Goal: Transaction & Acquisition: Purchase product/service

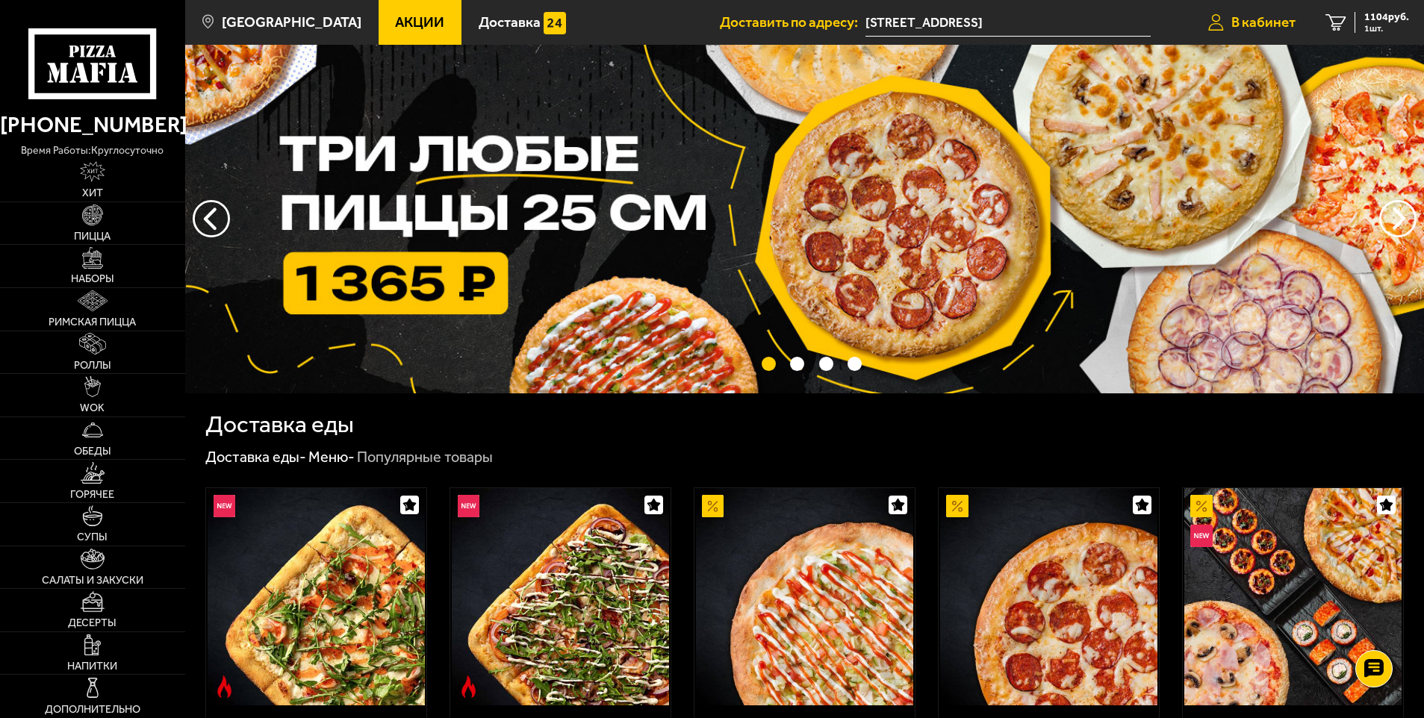
click at [1287, 27] on span "В кабинет" at bounding box center [1263, 22] width 64 height 14
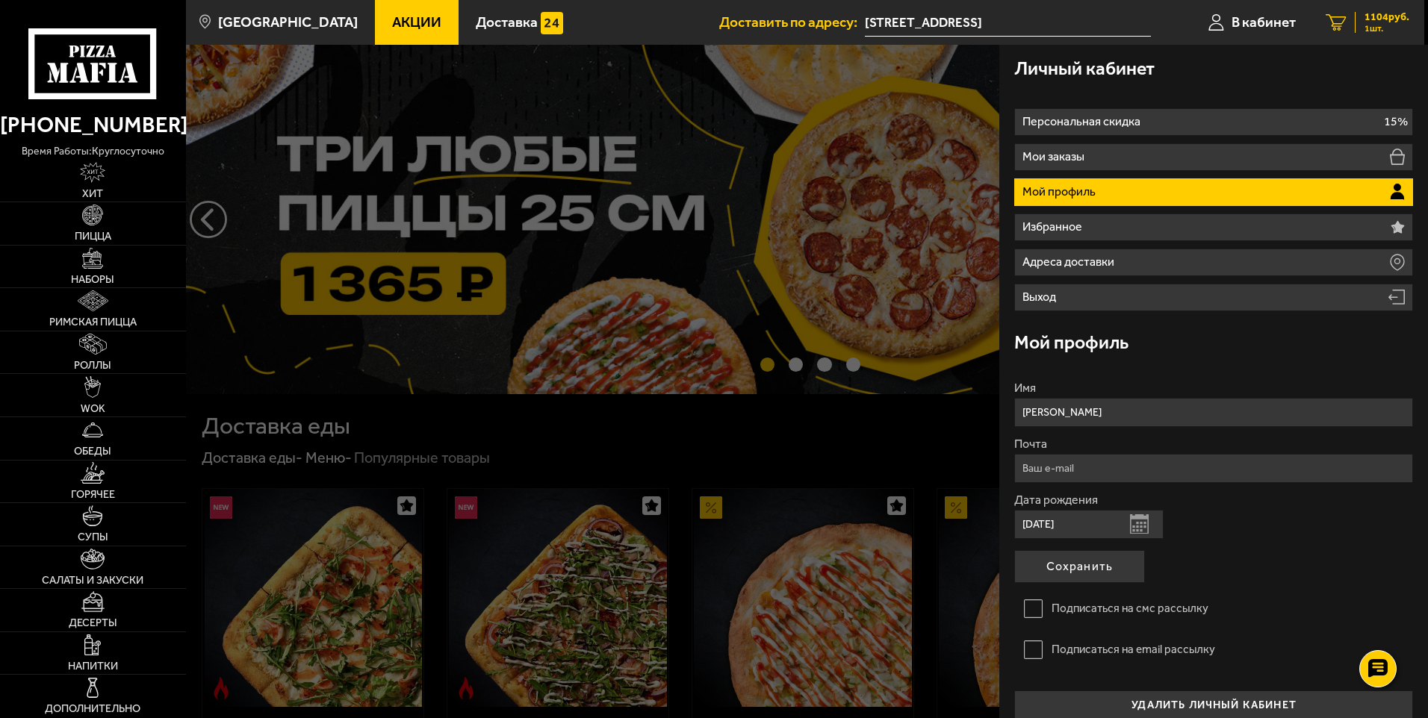
click at [1383, 15] on span "1104 руб." at bounding box center [1386, 17] width 45 height 10
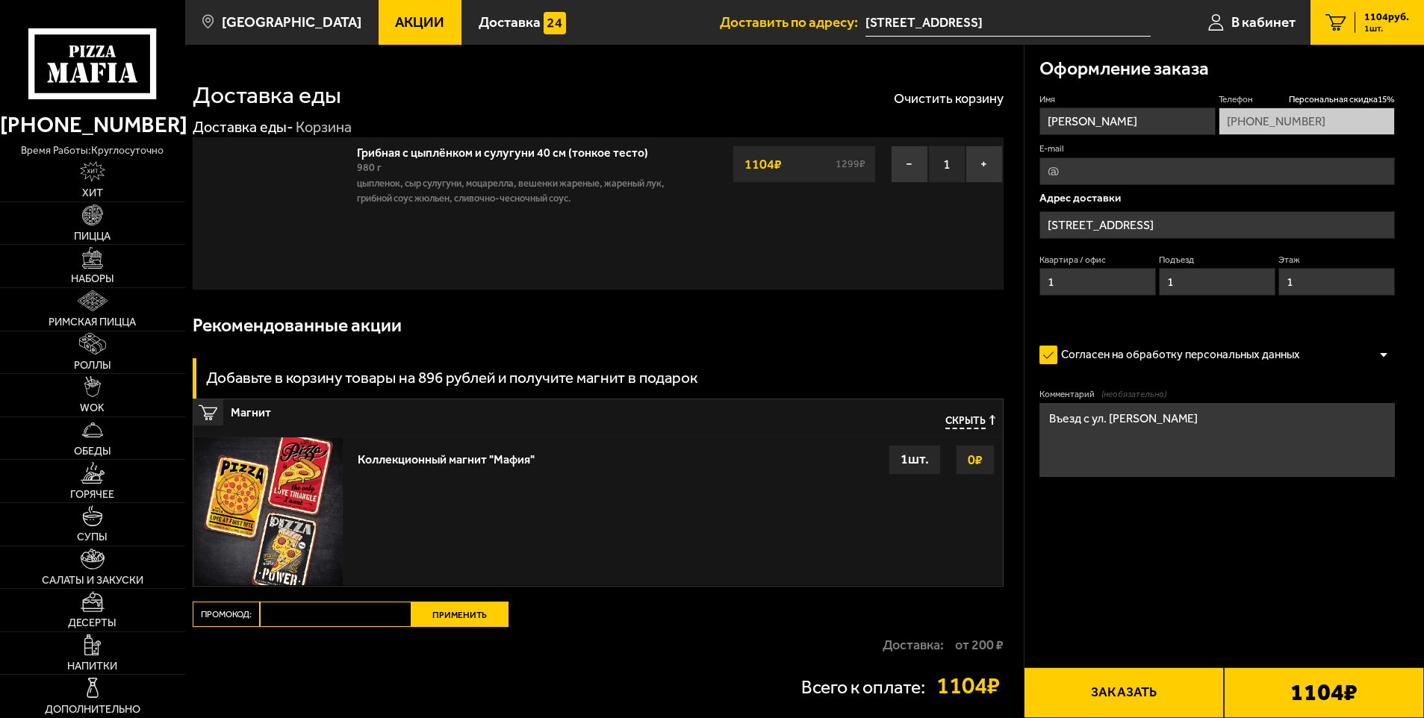
type input "[STREET_ADDRESS]"
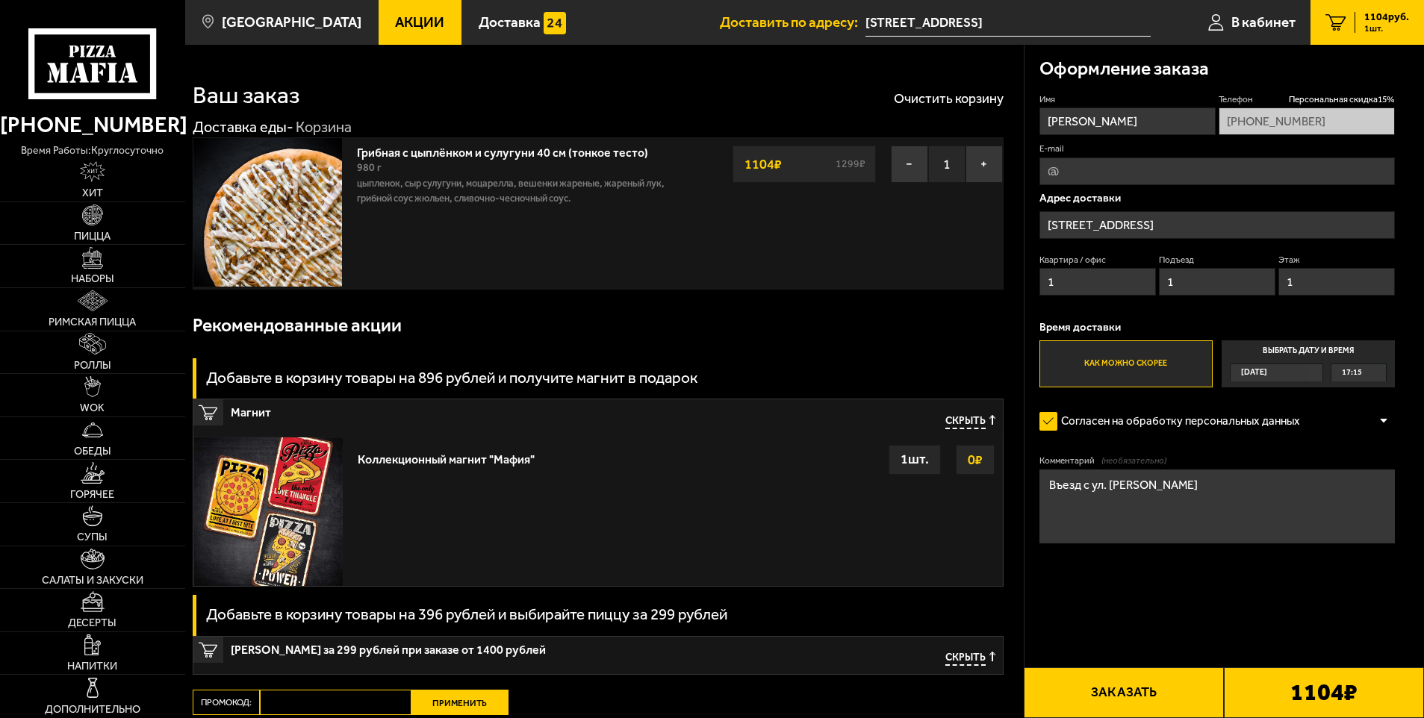
click at [1239, 210] on div "Адрес [STREET_ADDRESS]" at bounding box center [1217, 248] width 356 height 111
drag, startPoint x: 1239, startPoint y: 210, endPoint x: 1241, endPoint y: 229, distance: 19.5
click at [1241, 229] on input "[STREET_ADDRESS]" at bounding box center [1217, 225] width 356 height 28
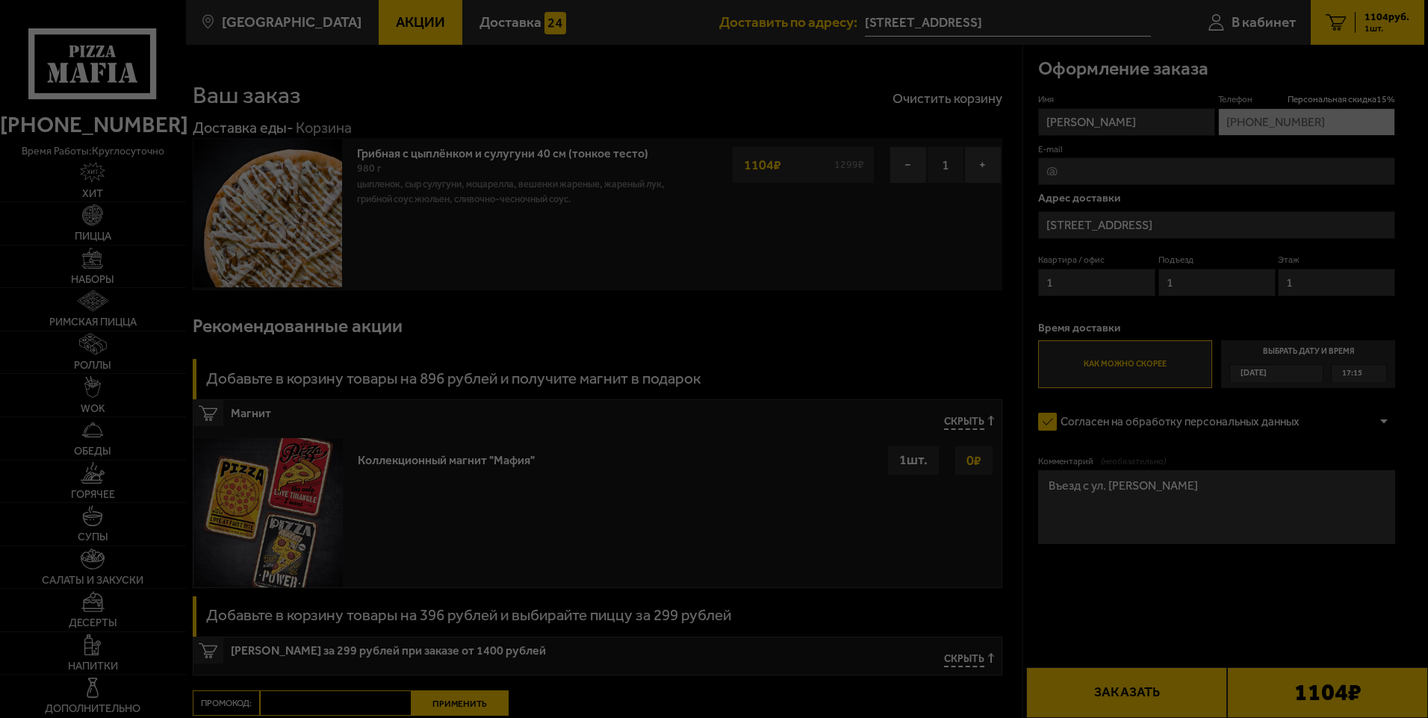
click at [1241, 229] on div at bounding box center [714, 359] width 1428 height 718
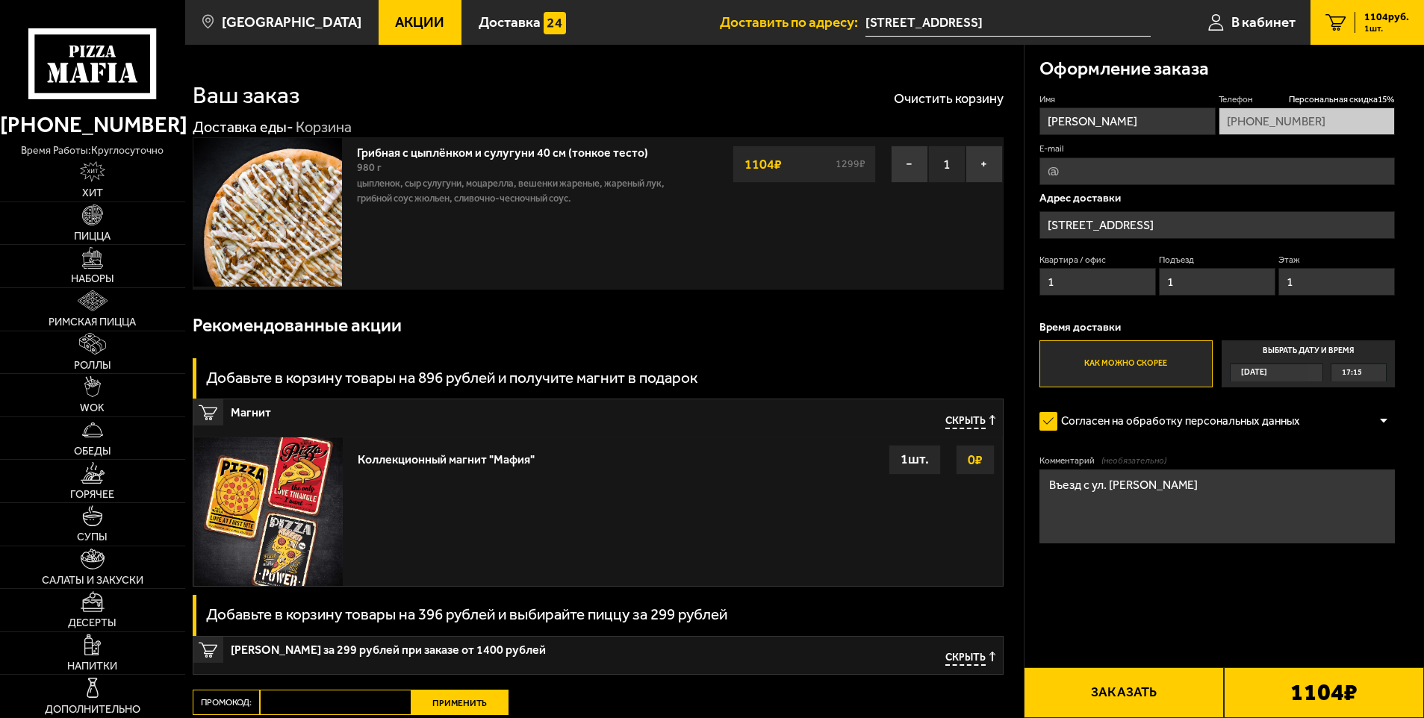
click at [1210, 225] on input "[STREET_ADDRESS]" at bounding box center [1217, 225] width 356 height 28
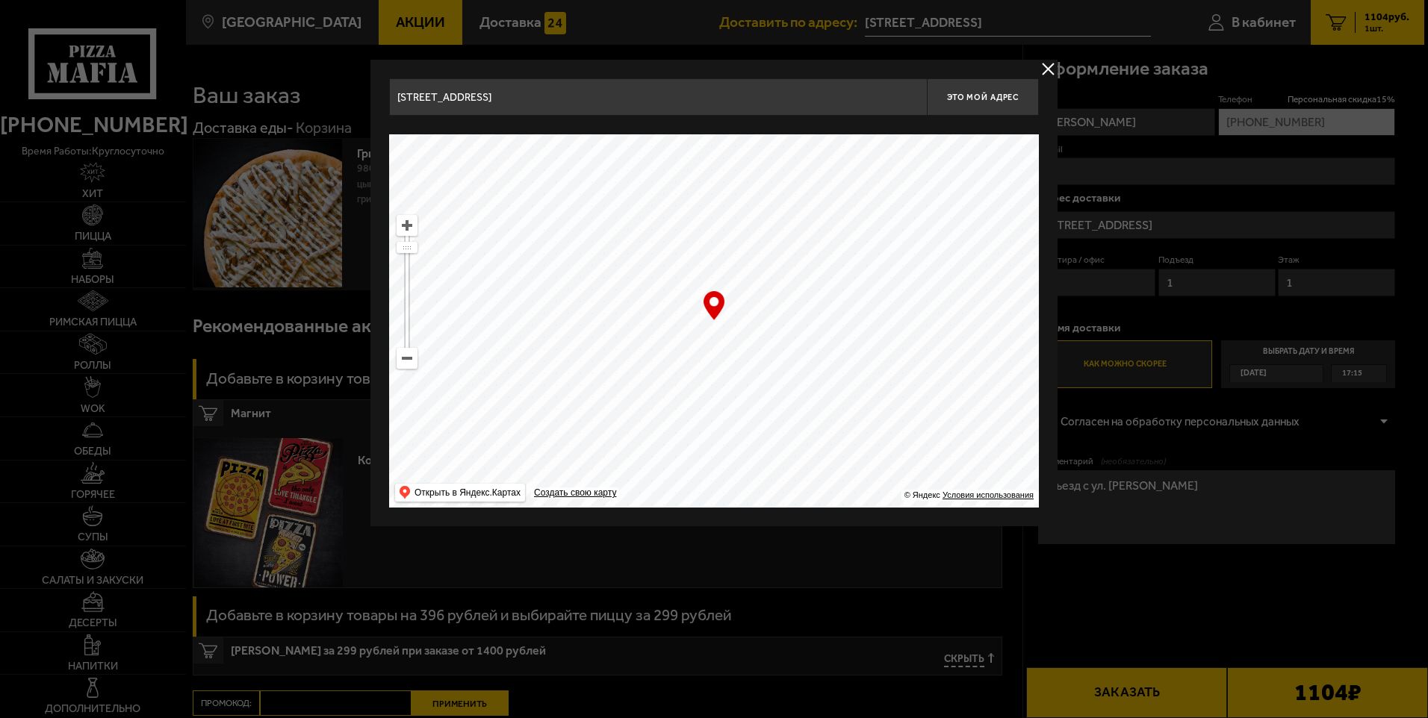
click at [1042, 67] on button "delivery type" at bounding box center [1048, 69] width 19 height 19
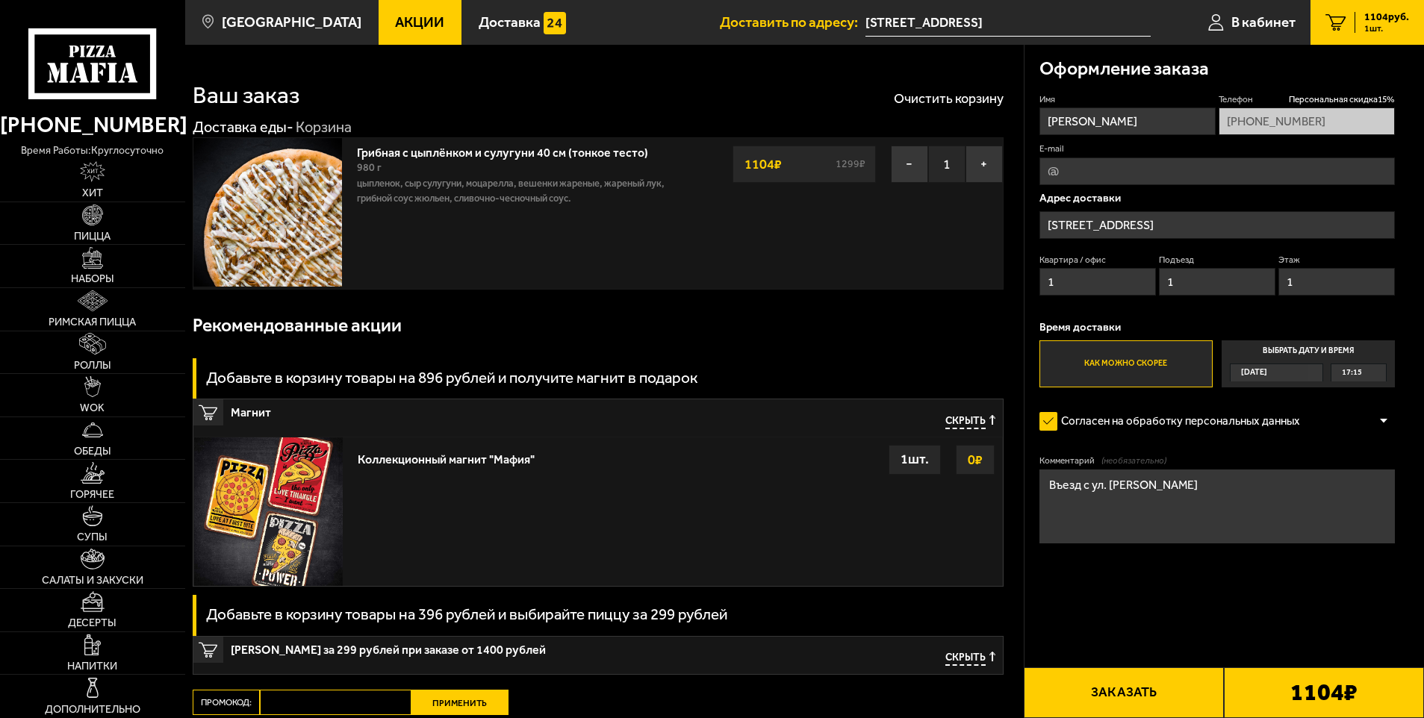
drag, startPoint x: 1198, startPoint y: 221, endPoint x: 1001, endPoint y: 238, distance: 197.1
click at [1001, 238] on section "Ваш заказ Очистить корзину Доставка еды - Корзина Грибная с цыплёнком и сулугун…" at bounding box center [804, 447] width 1239 height 804
click at [1235, 295] on input "1" at bounding box center [1217, 282] width 117 height 28
click at [1210, 238] on input "[STREET_ADDRESS]" at bounding box center [1217, 225] width 356 height 28
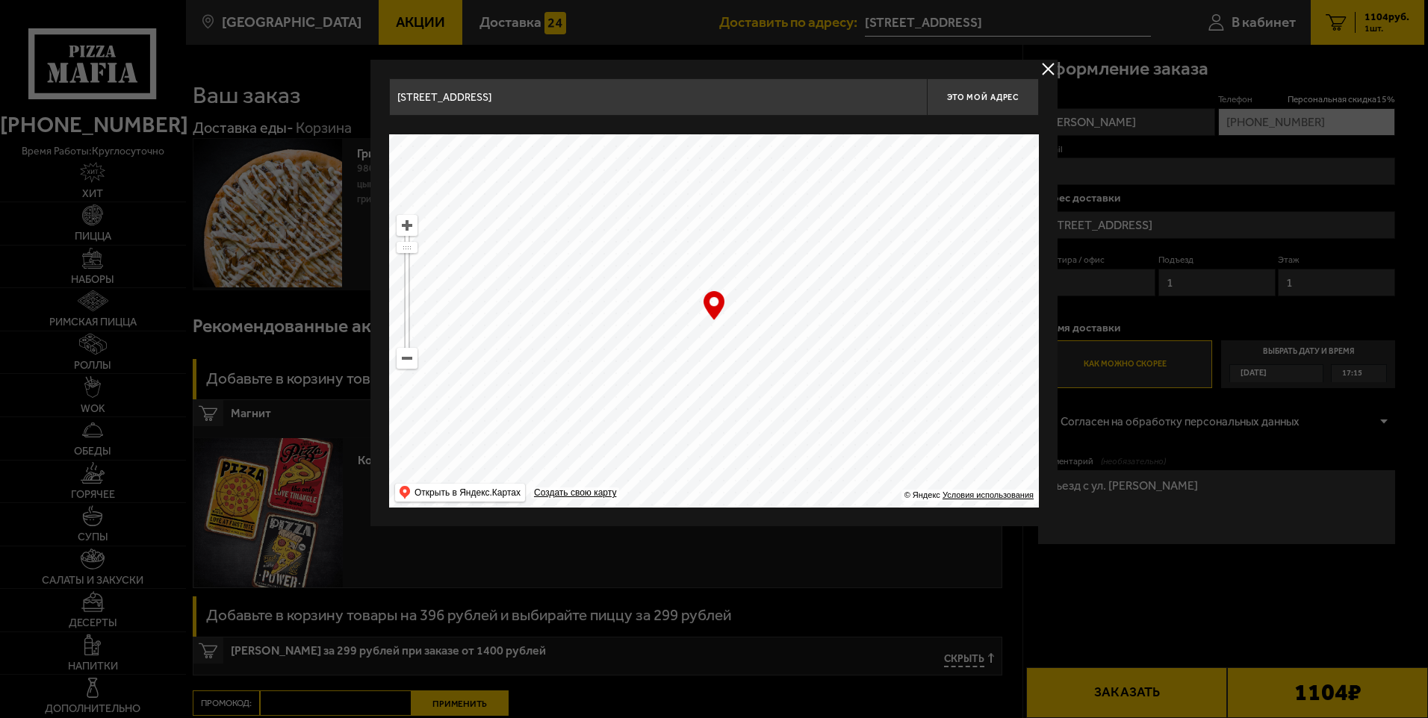
click at [747, 108] on input "[STREET_ADDRESS]" at bounding box center [658, 96] width 538 height 37
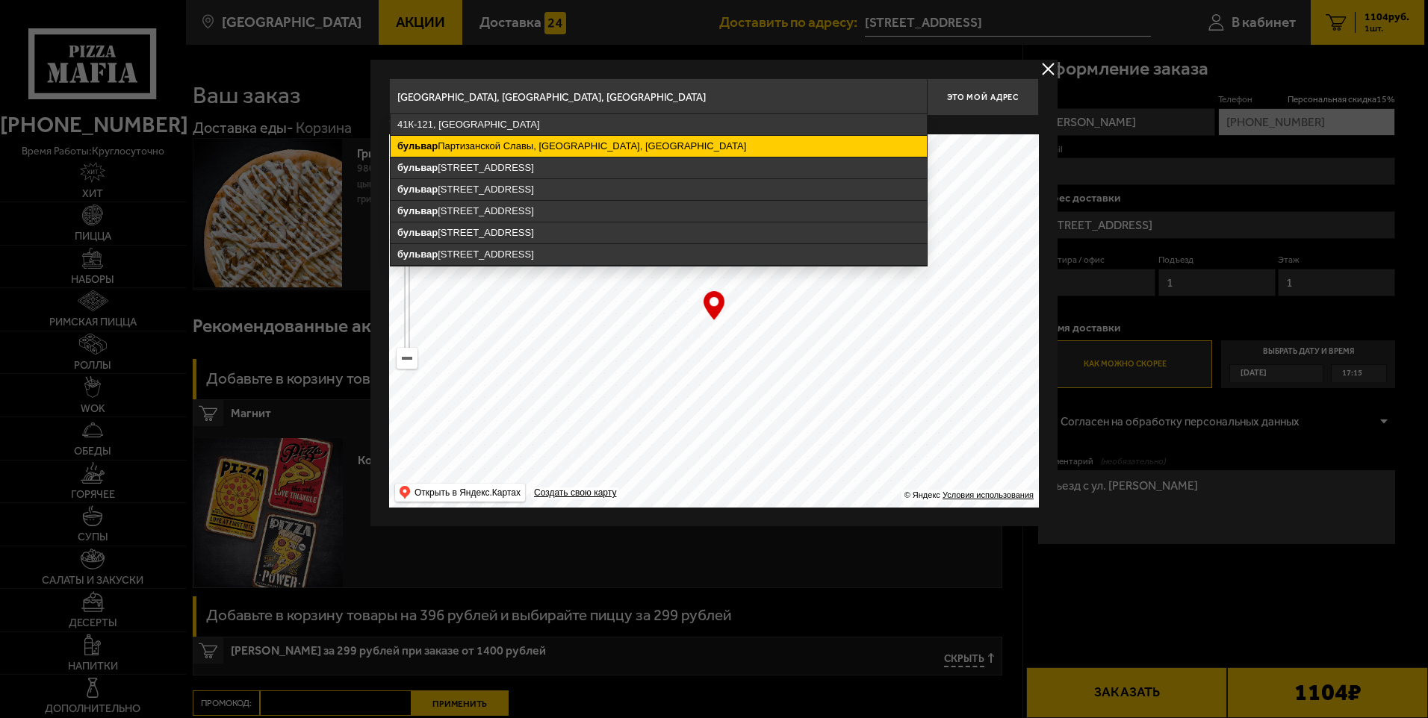
type input "[GEOGRAPHIC_DATA], [GEOGRAPHIC_DATA], [GEOGRAPHIC_DATA]"
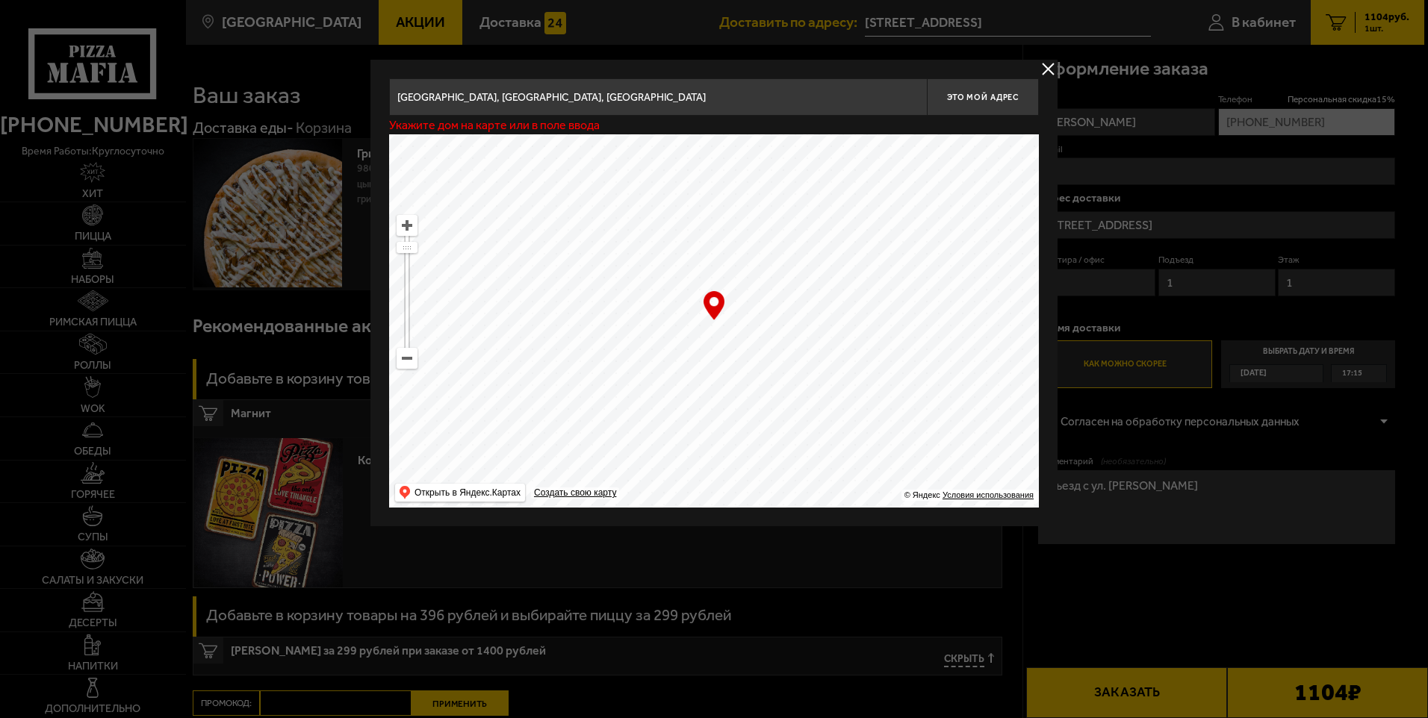
click at [1300, 205] on div at bounding box center [714, 359] width 1428 height 718
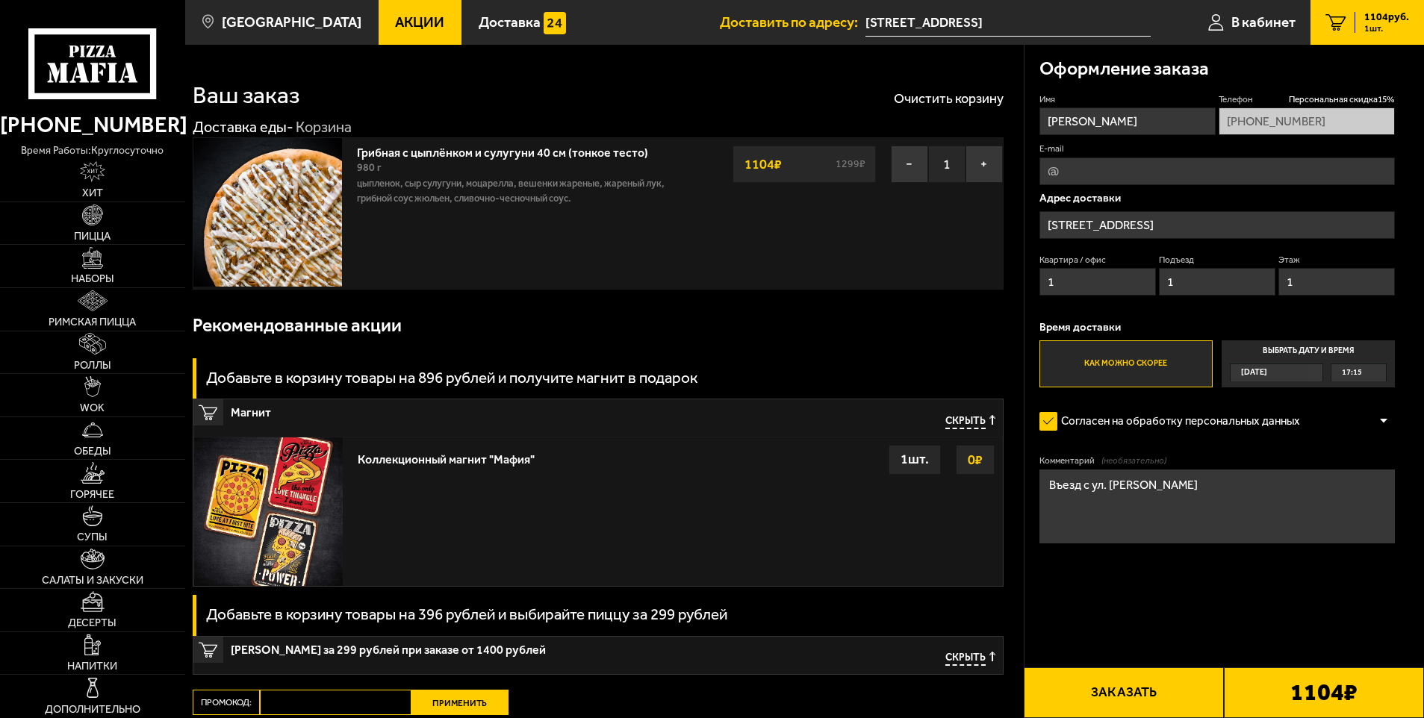
click at [1245, 225] on input "[STREET_ADDRESS]" at bounding box center [1217, 225] width 356 height 28
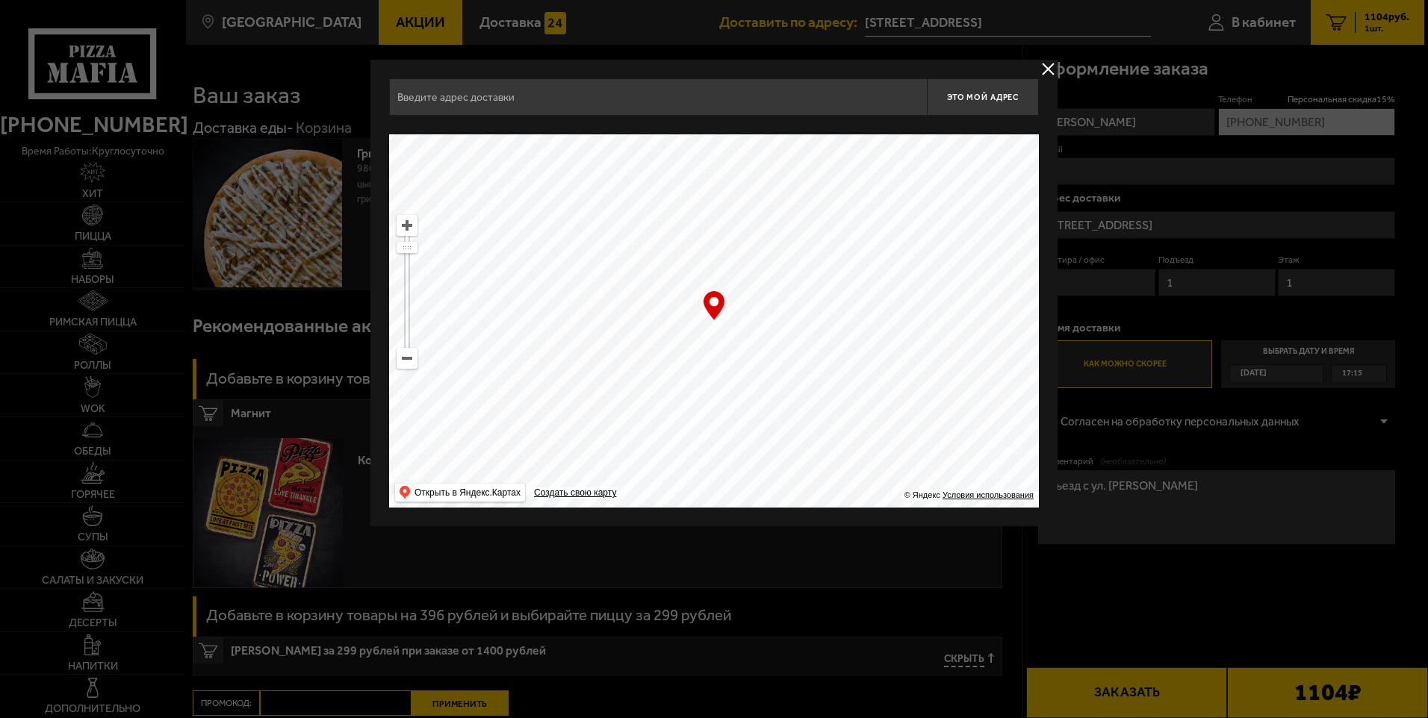
click at [641, 109] on input "text" at bounding box center [658, 96] width 538 height 37
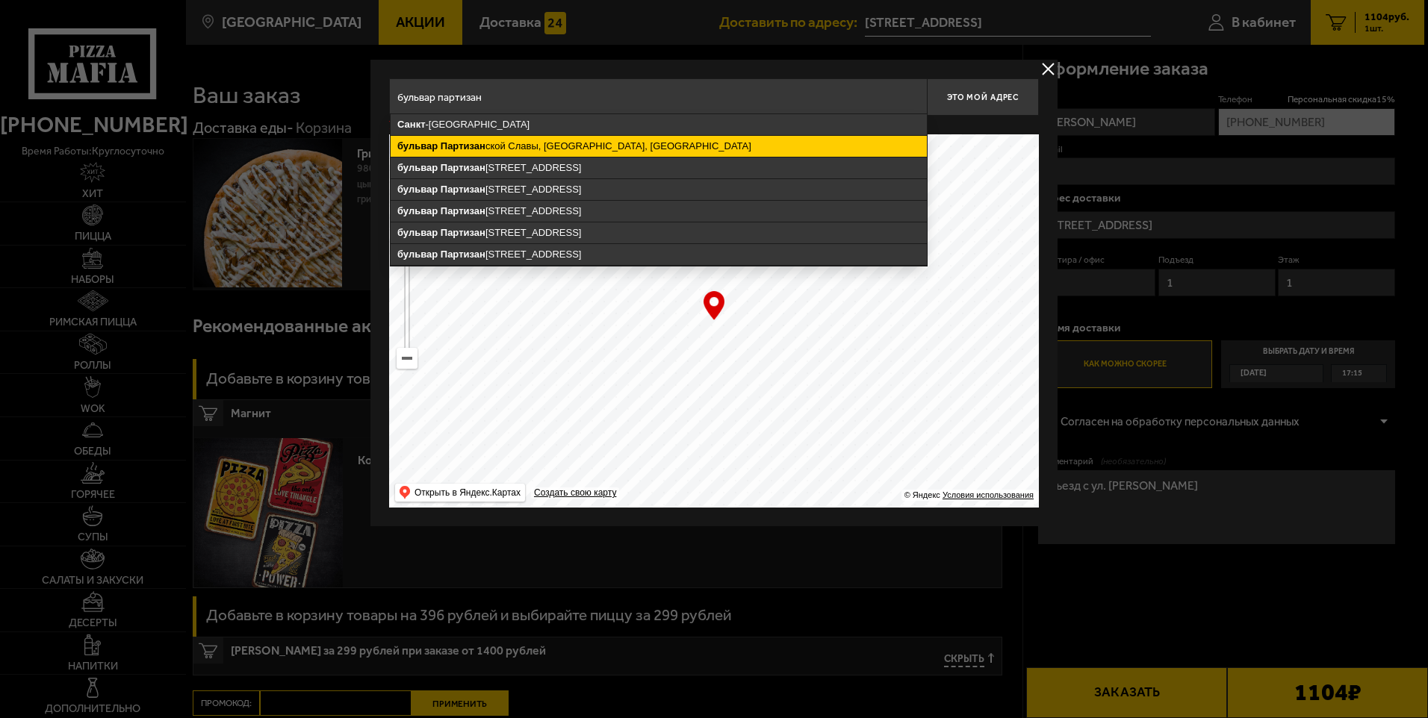
click at [623, 152] on ymaps "бульвар Партизан ской Славы, [GEOGRAPHIC_DATA], [GEOGRAPHIC_DATA]" at bounding box center [659, 146] width 536 height 21
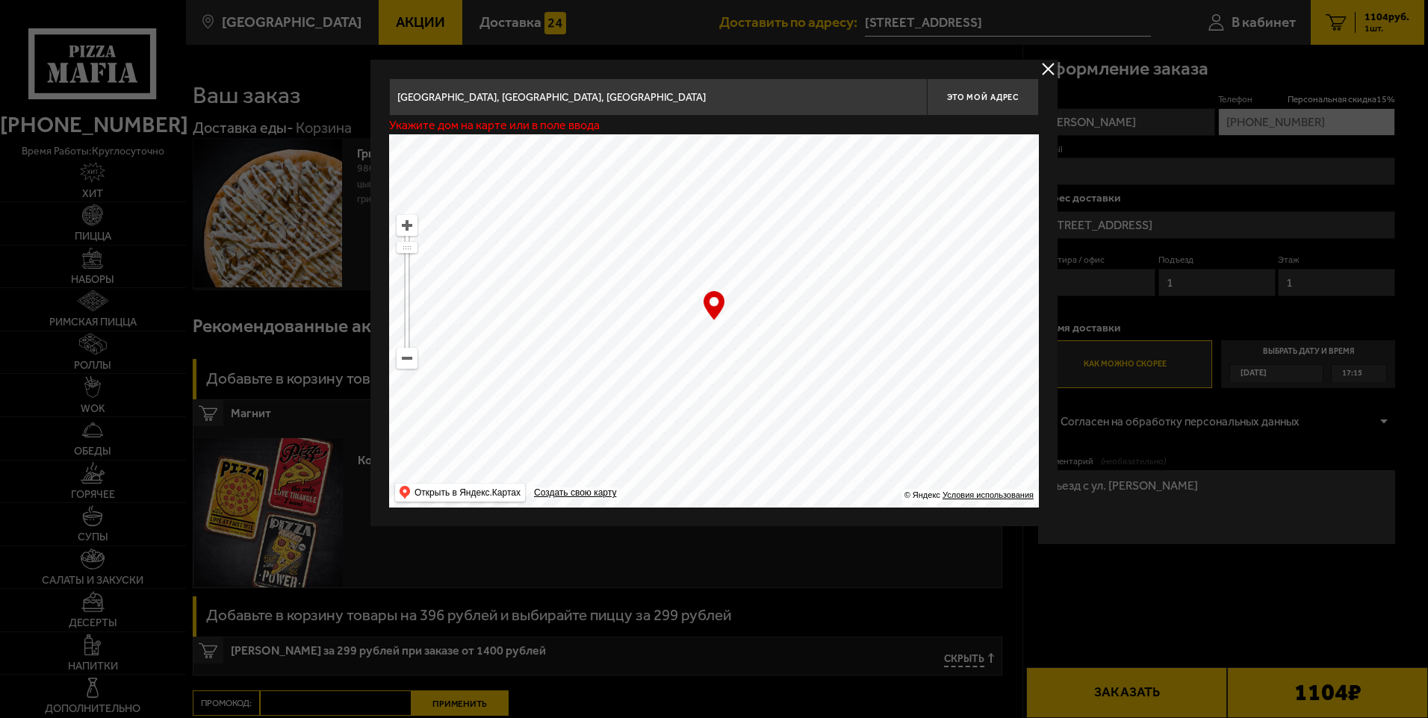
click at [571, 125] on p "Укажите дом на карте или в поле ввода" at bounding box center [494, 125] width 211 height 12
click at [709, 104] on input "[GEOGRAPHIC_DATA], [GEOGRAPHIC_DATA], [GEOGRAPHIC_DATA]" at bounding box center [658, 96] width 538 height 37
click at [797, 88] on input "[GEOGRAPHIC_DATA], [GEOGRAPHIC_DATA], [GEOGRAPHIC_DATA]" at bounding box center [658, 96] width 538 height 37
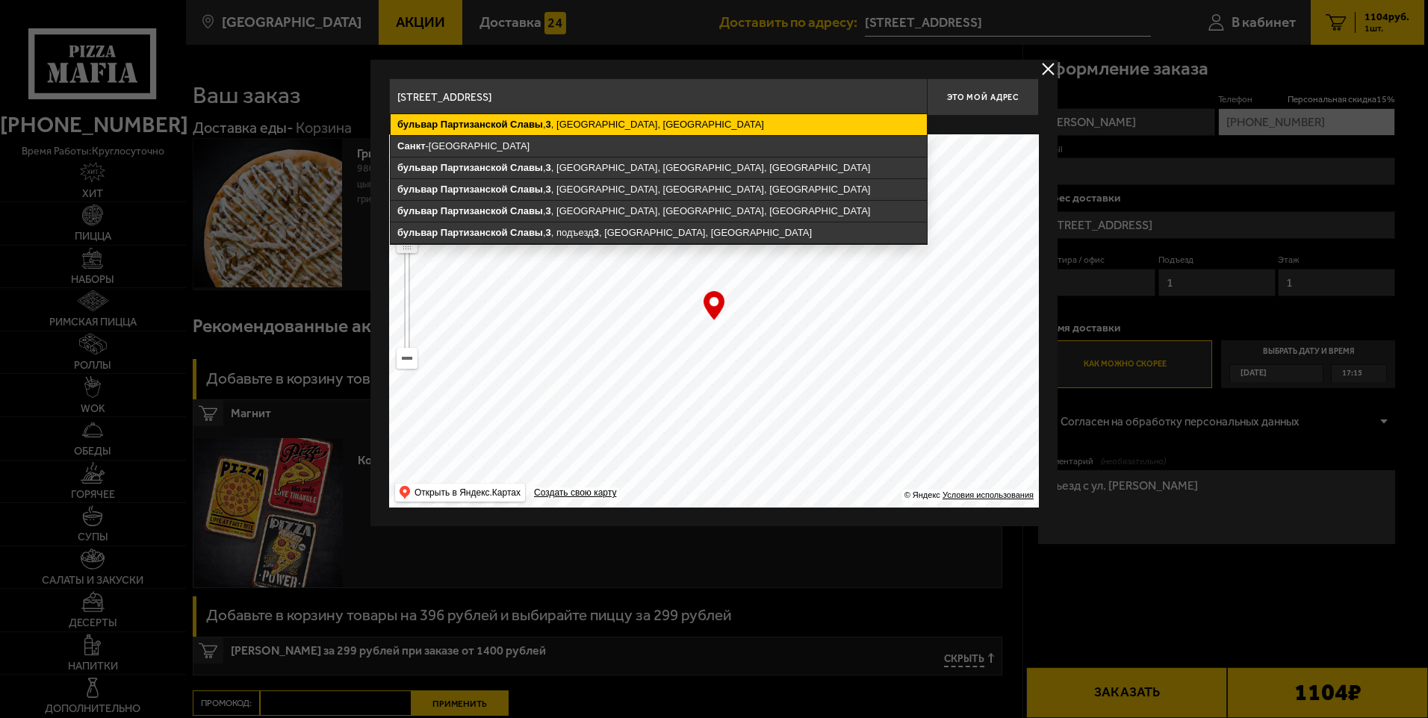
click at [696, 127] on ymaps "[STREET_ADDRESS]" at bounding box center [659, 124] width 536 height 21
type input "[STREET_ADDRESS]"
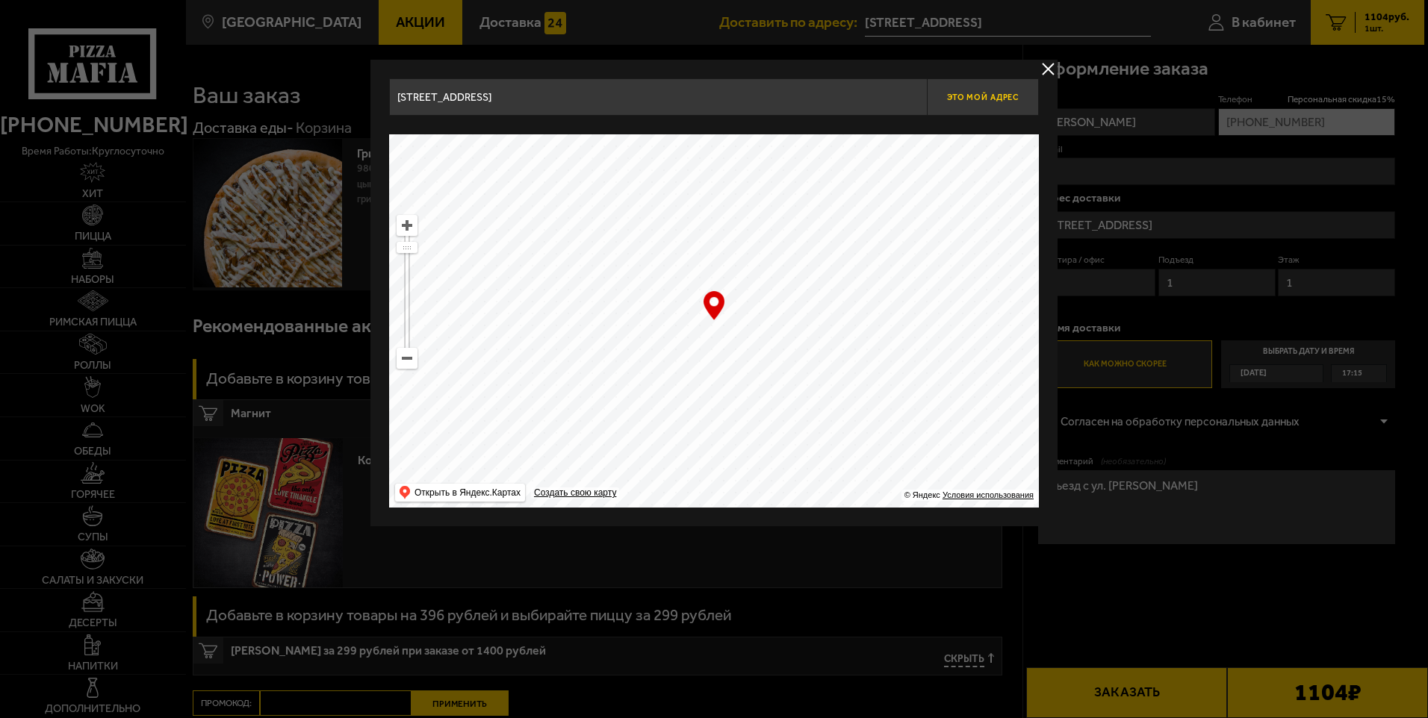
click at [1004, 94] on span "Это мой адрес" at bounding box center [983, 98] width 72 height 10
click at [1050, 69] on button "delivery type" at bounding box center [1048, 69] width 19 height 19
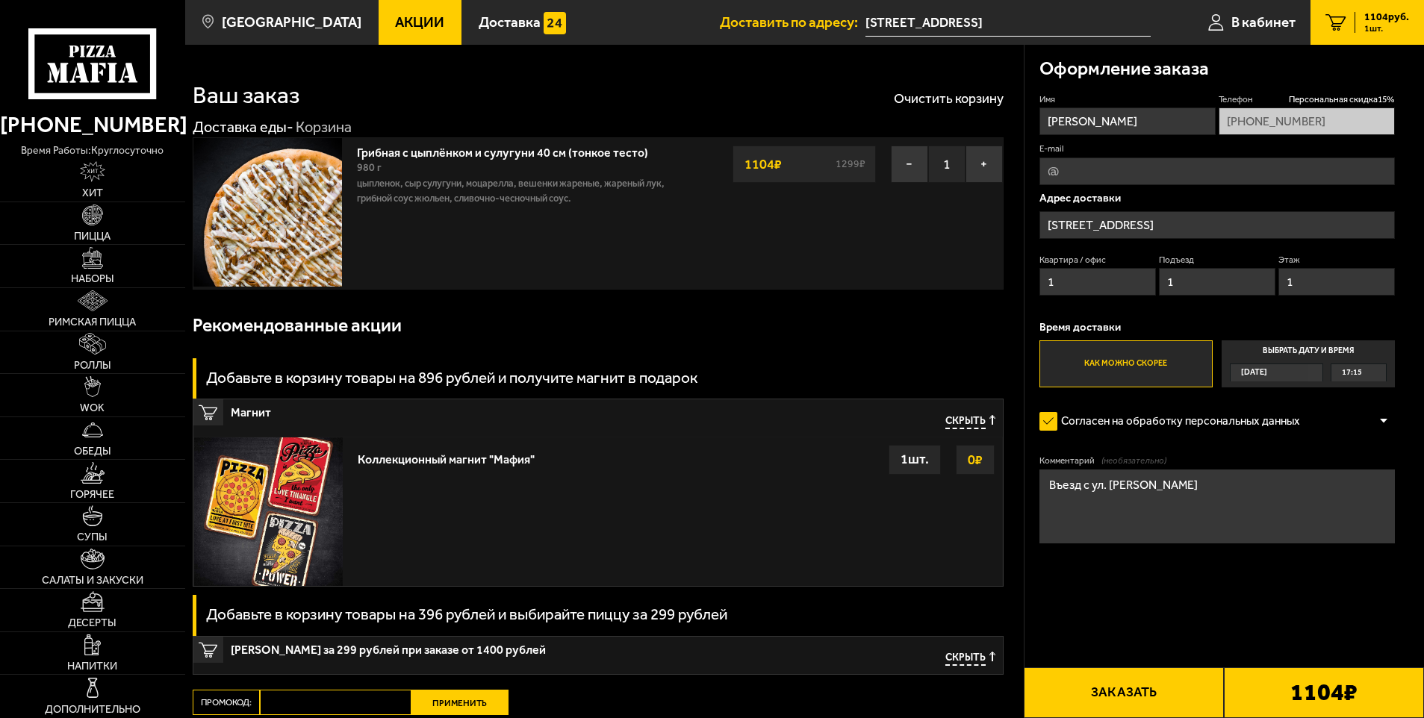
click at [409, 15] on span "Акции" at bounding box center [419, 22] width 49 height 14
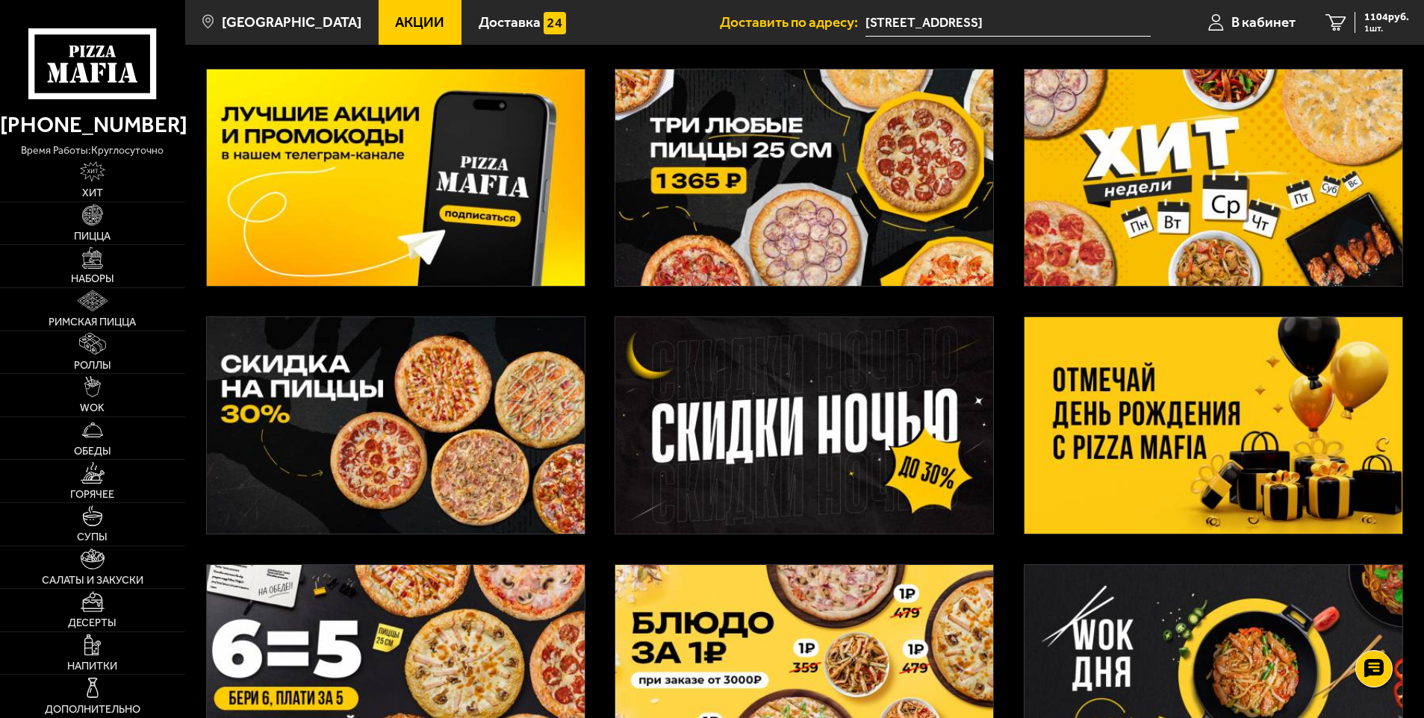
scroll to position [149, 0]
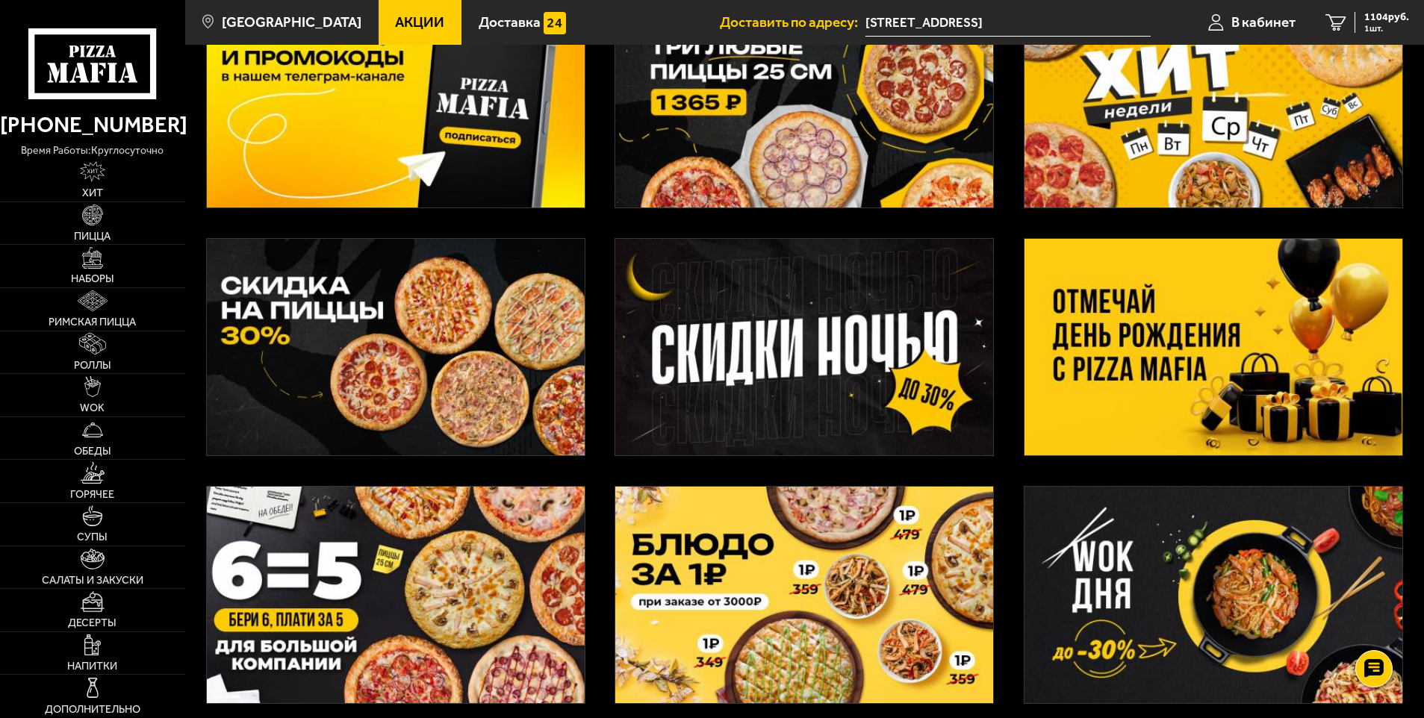
click at [1242, 344] on img at bounding box center [1213, 347] width 378 height 217
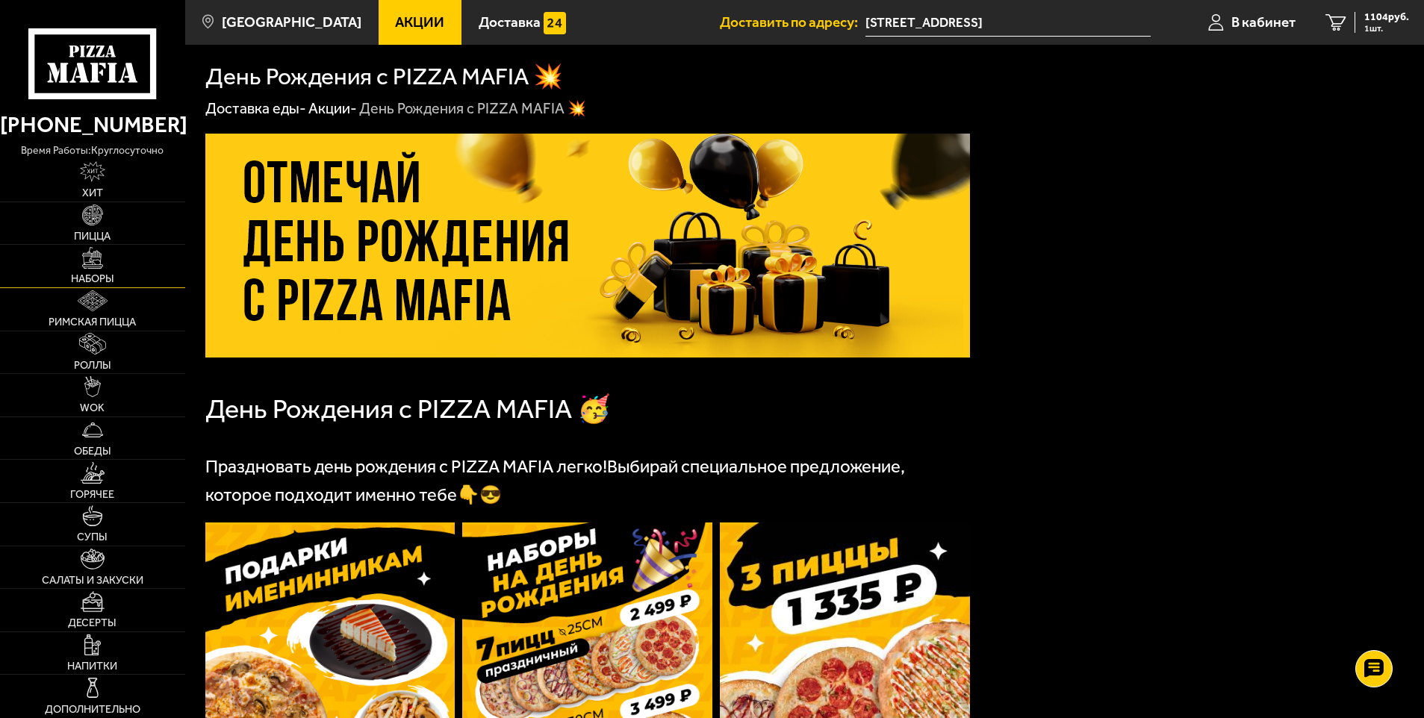
click at [96, 279] on span "Наборы" at bounding box center [92, 279] width 43 height 10
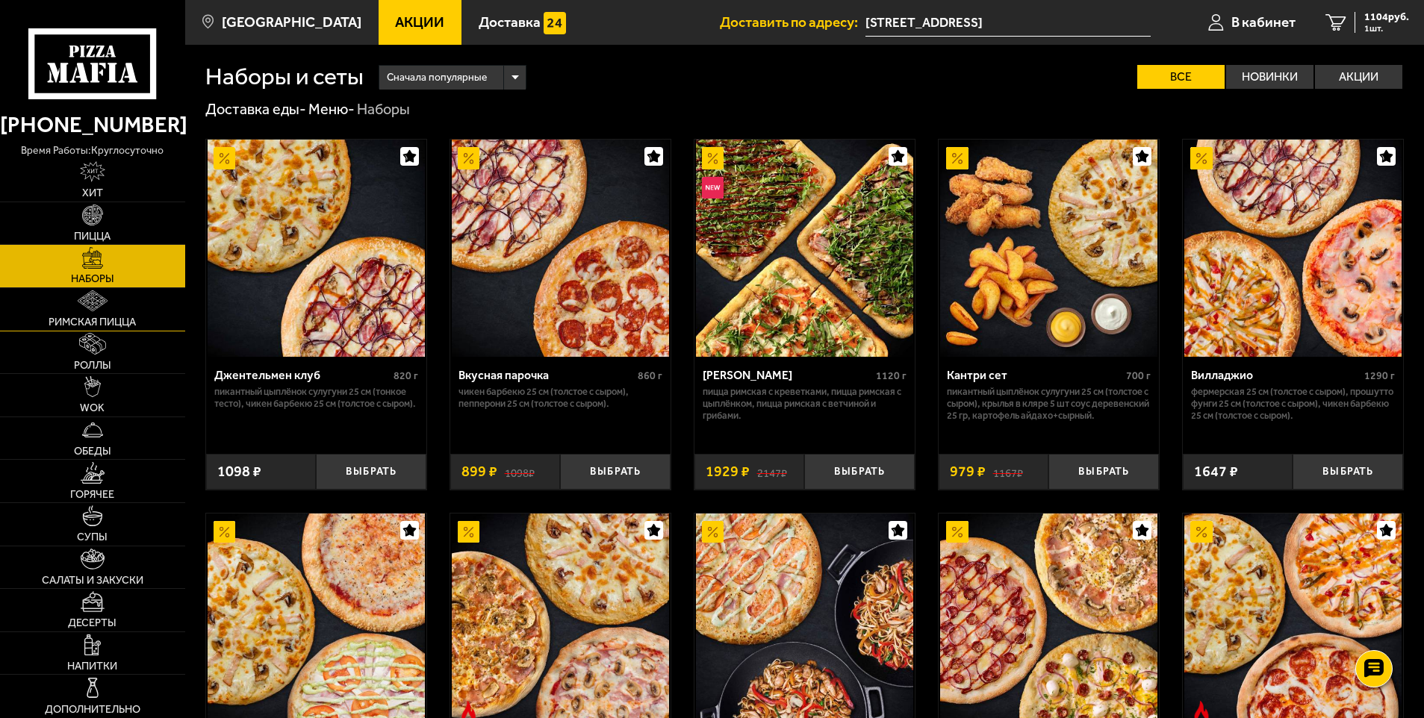
click at [88, 302] on img at bounding box center [93, 300] width 31 height 21
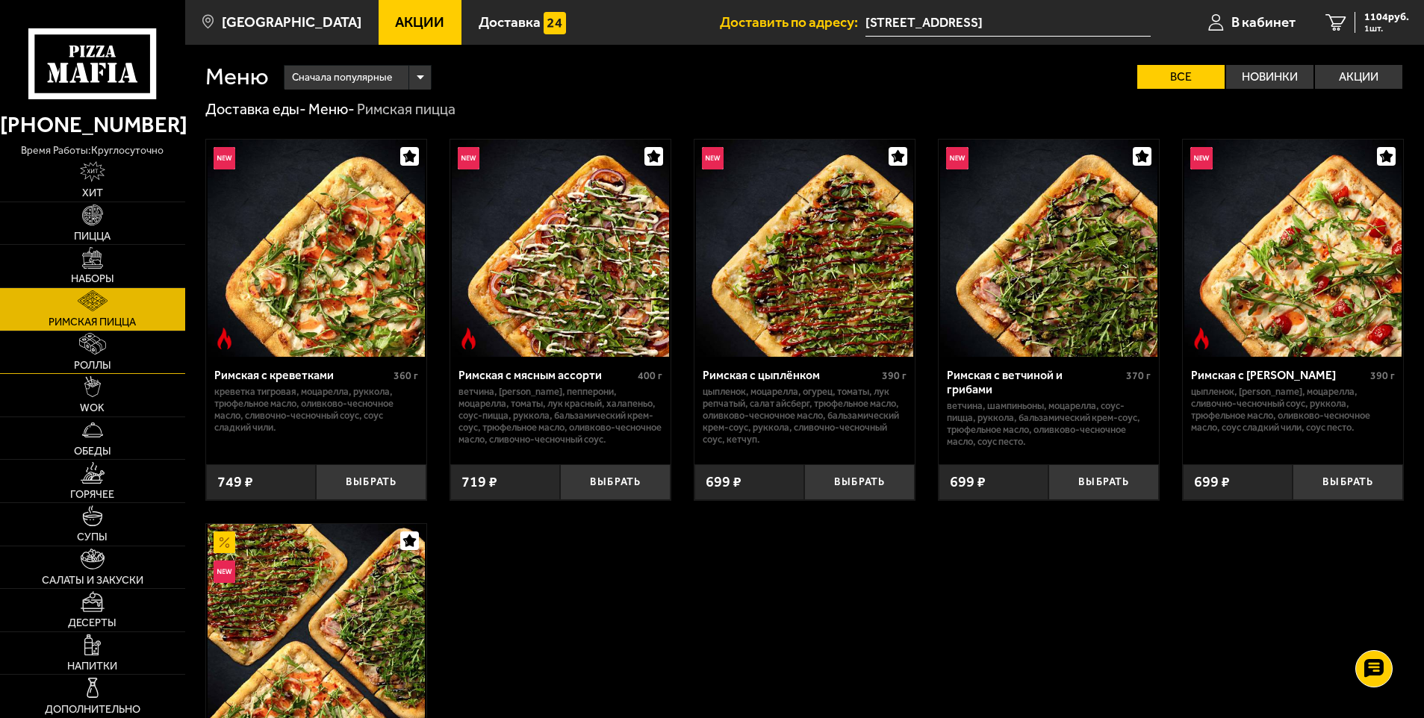
click at [93, 353] on img at bounding box center [93, 343] width 28 height 21
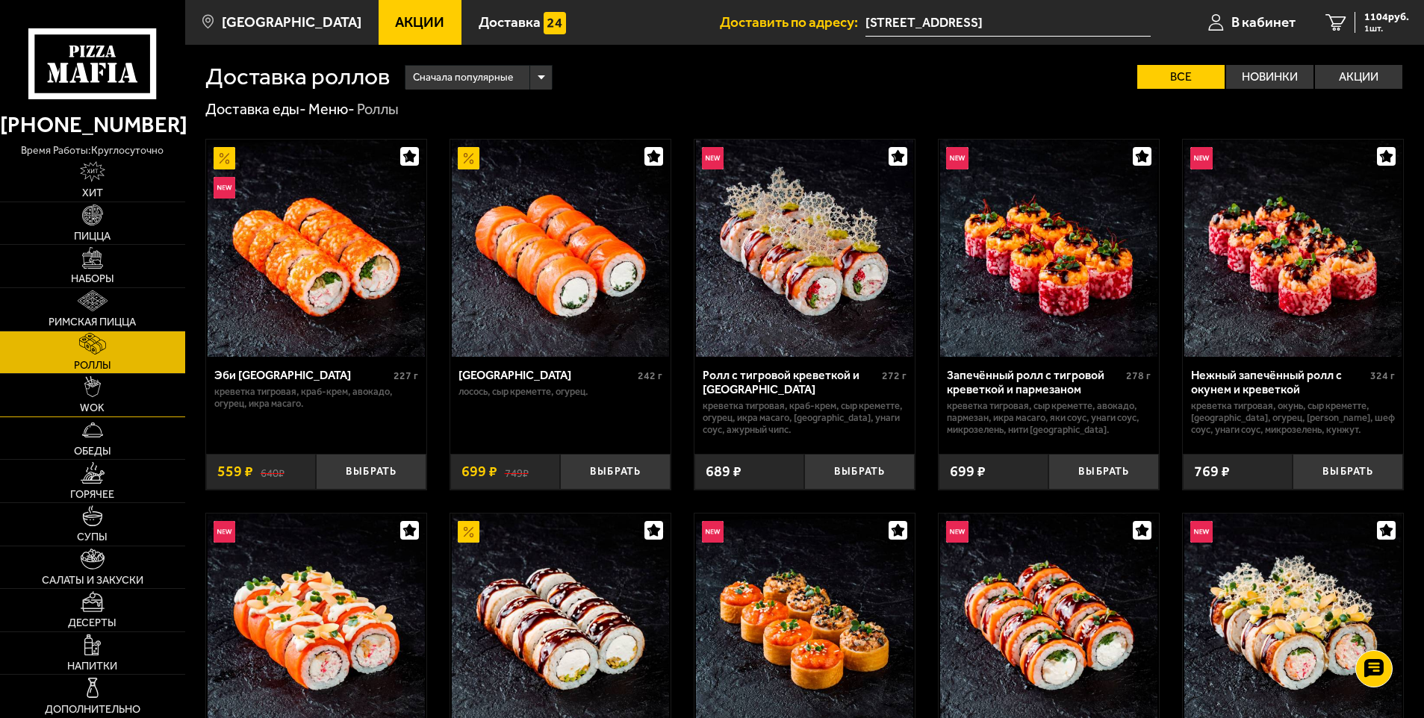
click at [109, 391] on link "WOK" at bounding box center [92, 395] width 185 height 43
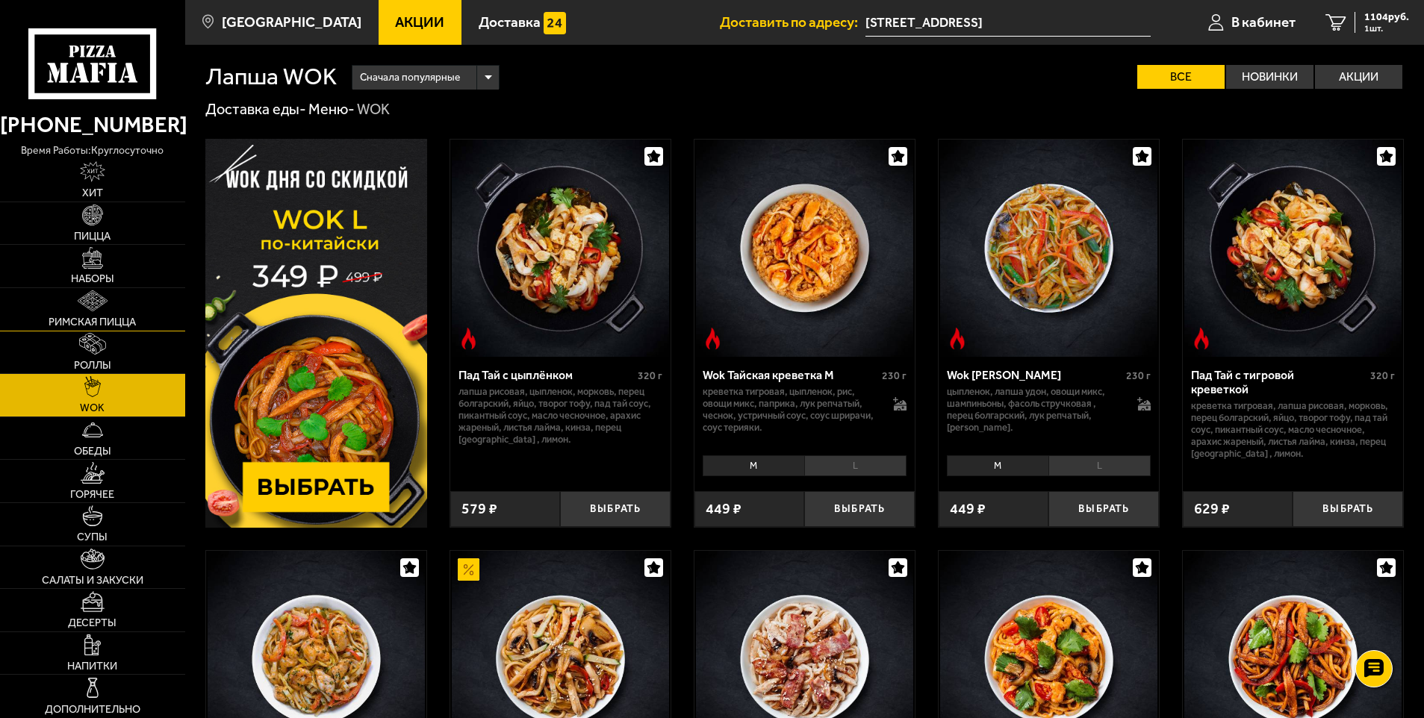
click at [99, 301] on img at bounding box center [93, 300] width 31 height 21
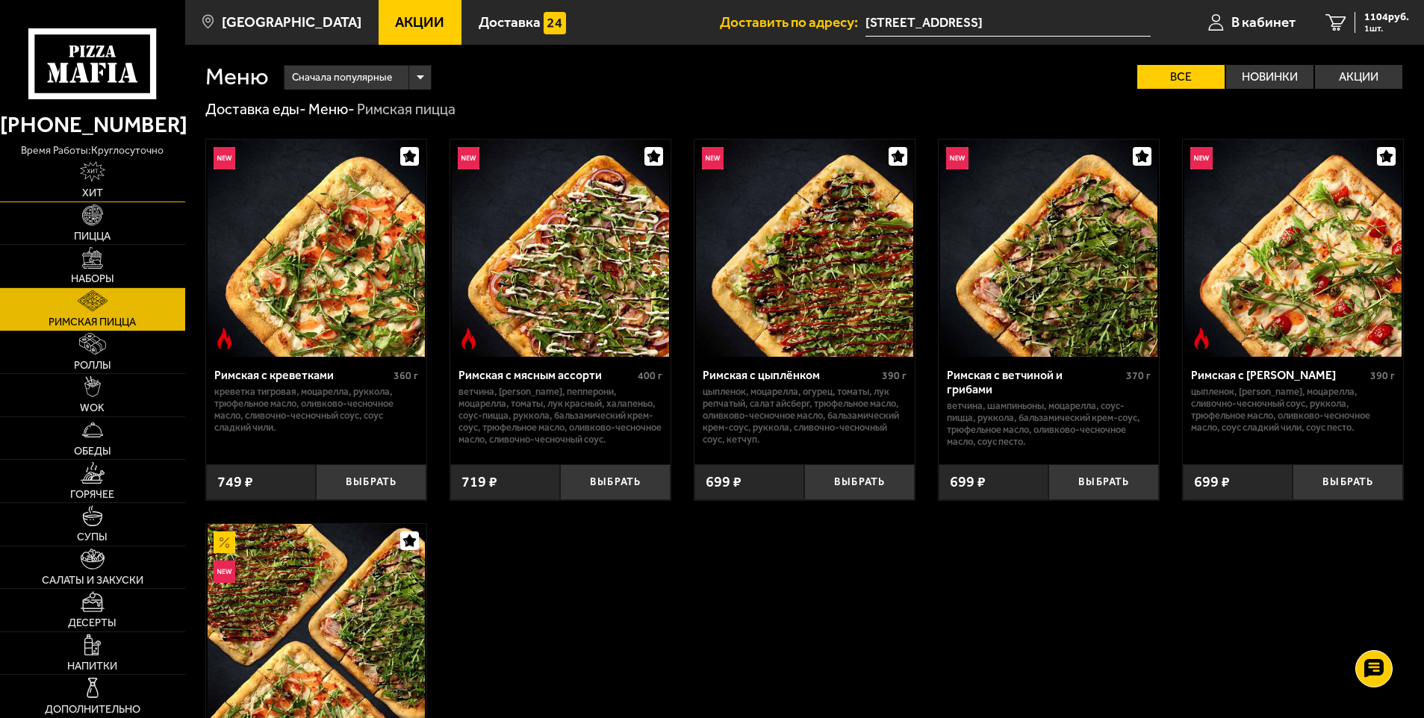
click at [96, 169] on img at bounding box center [92, 171] width 25 height 21
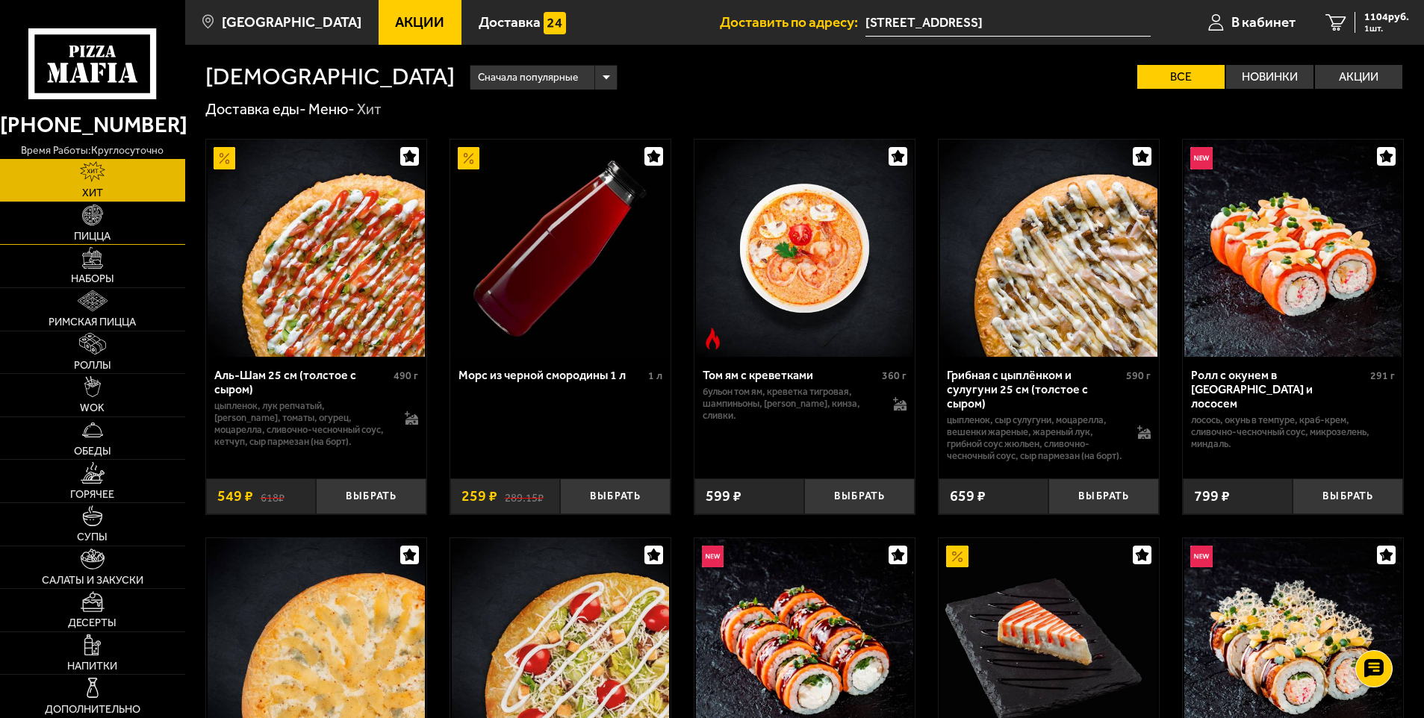
click at [95, 216] on img at bounding box center [92, 215] width 21 height 21
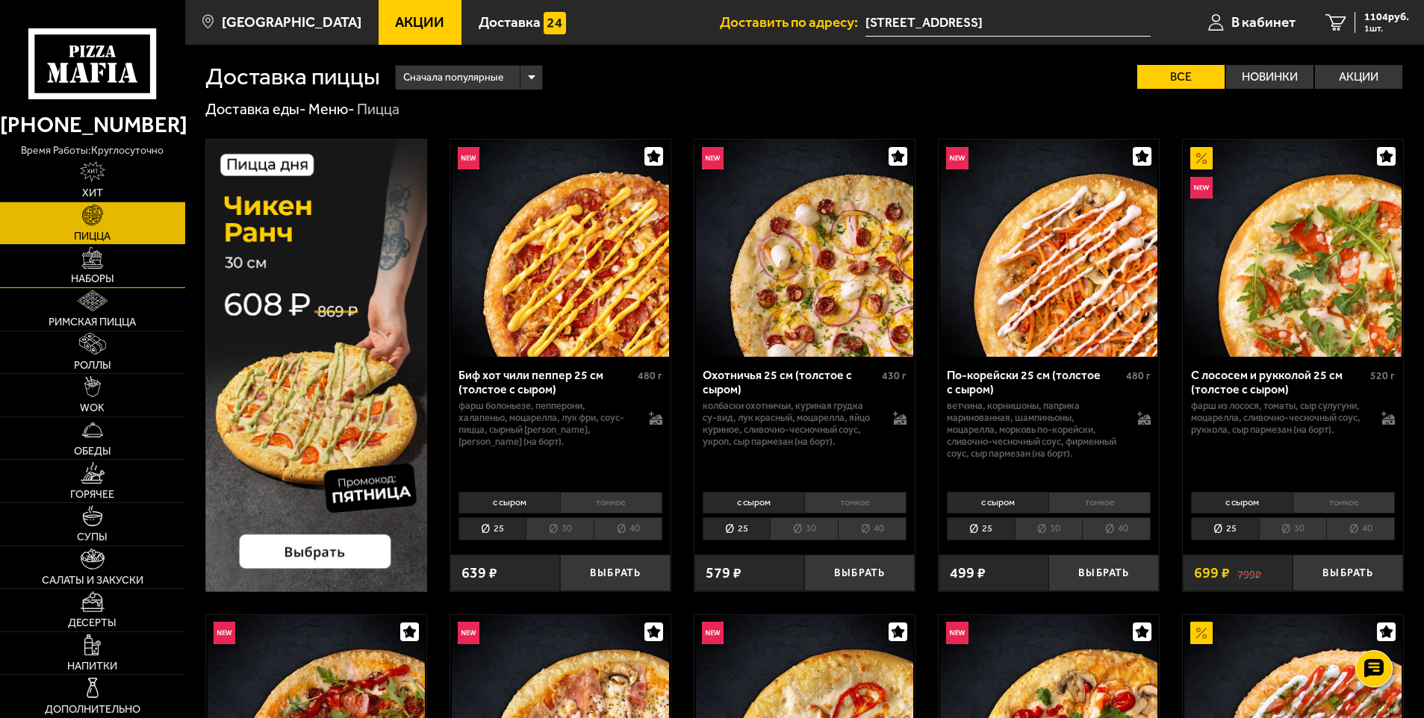
click at [96, 284] on span "Наборы" at bounding box center [92, 279] width 43 height 10
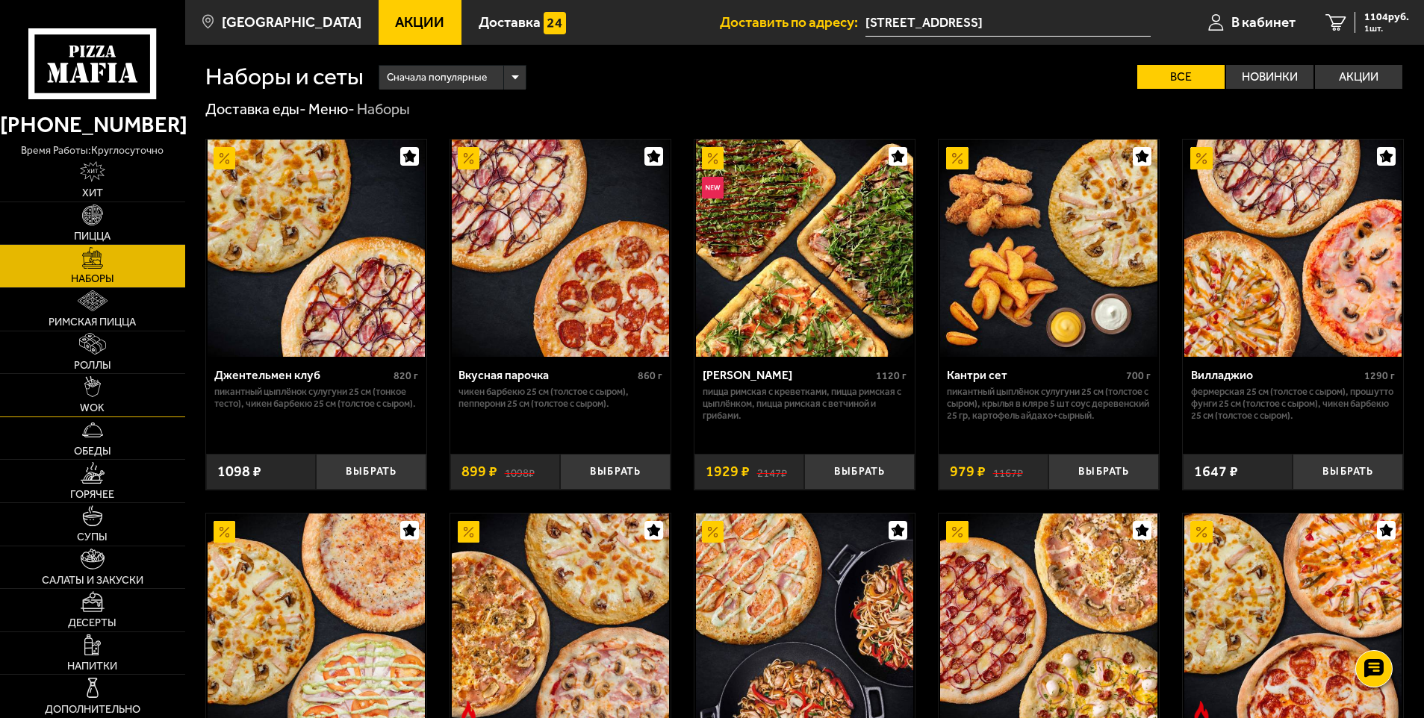
click at [104, 400] on link "WOK" at bounding box center [92, 395] width 185 height 43
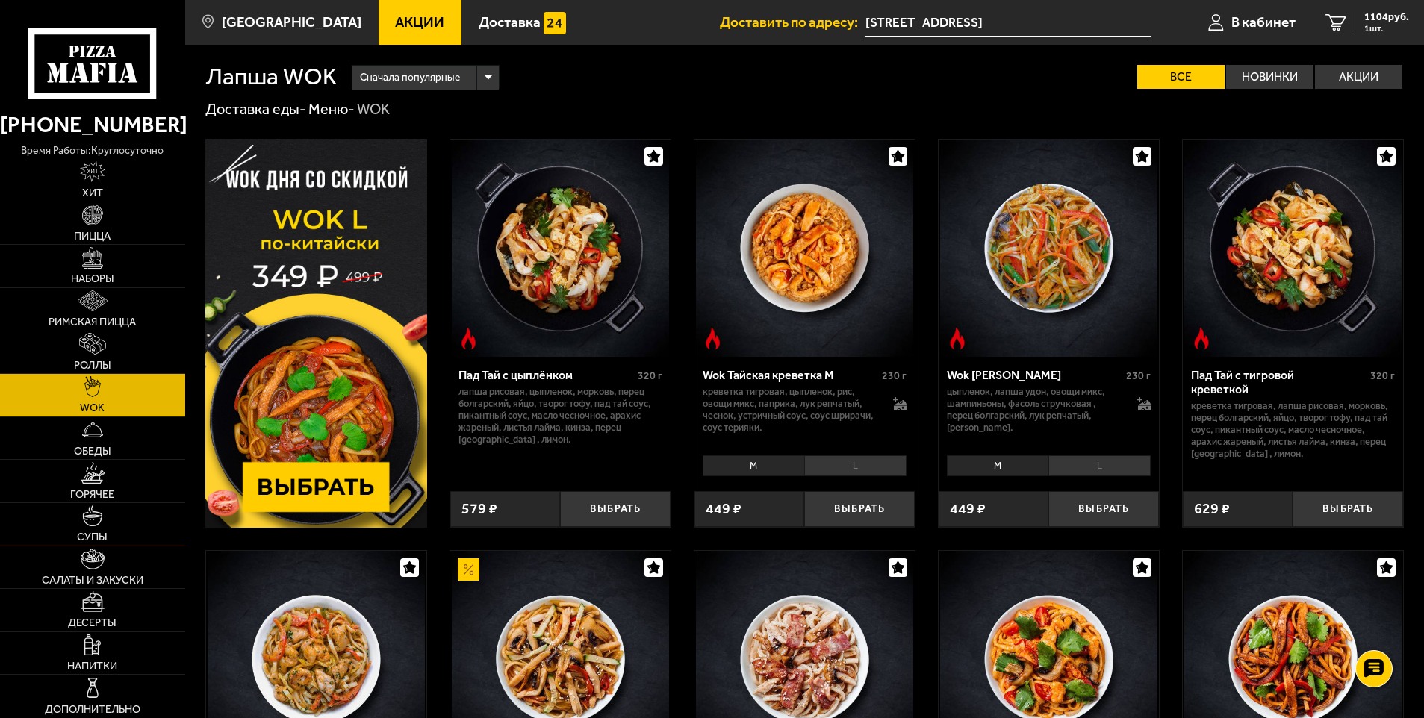
click at [143, 505] on link "Супы" at bounding box center [92, 524] width 185 height 43
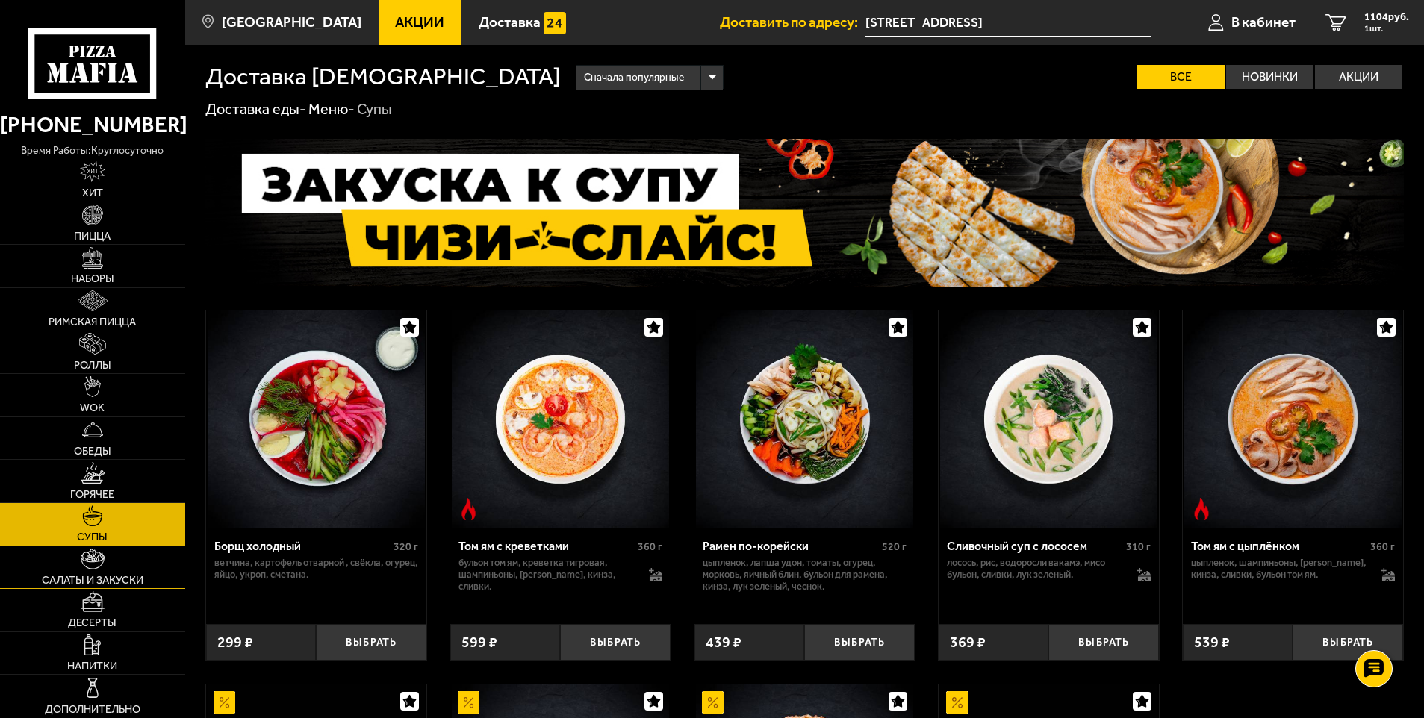
click at [67, 576] on span "Салаты и закуски" at bounding box center [93, 581] width 102 height 10
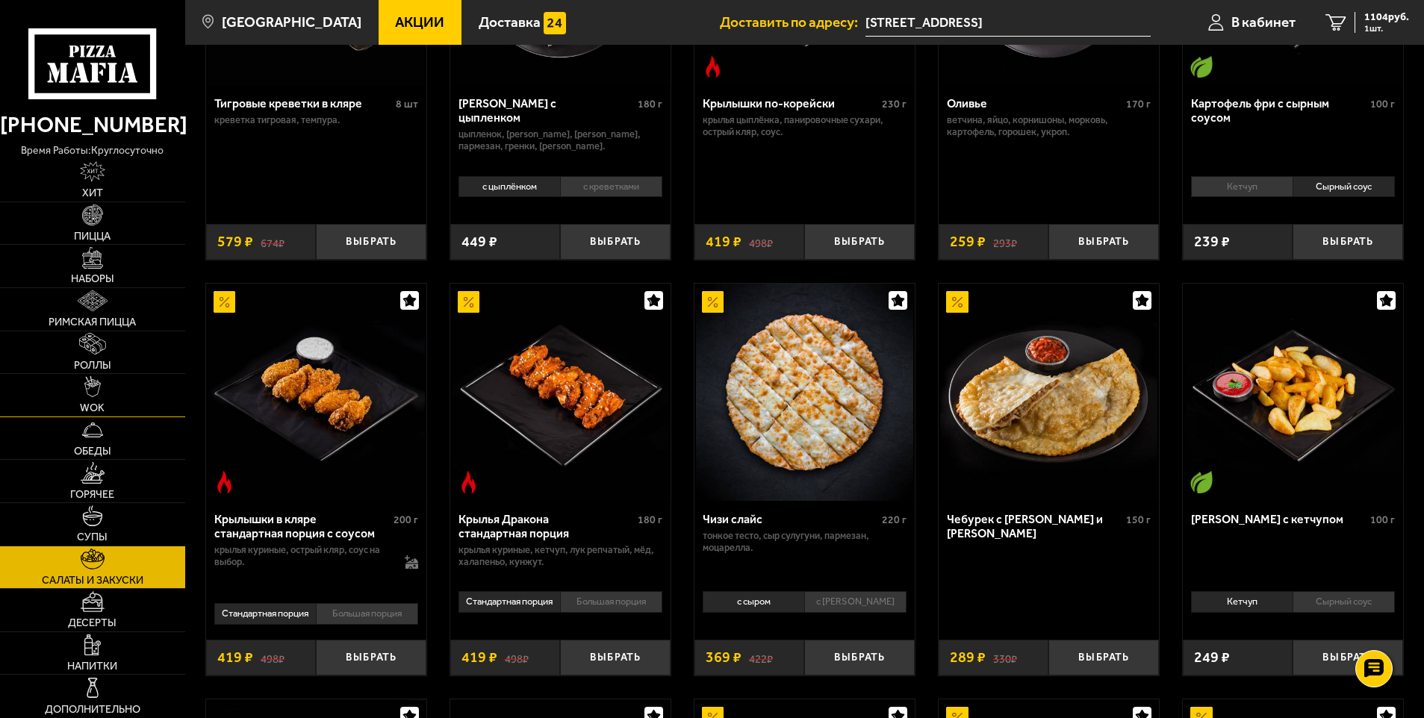
scroll to position [373, 0]
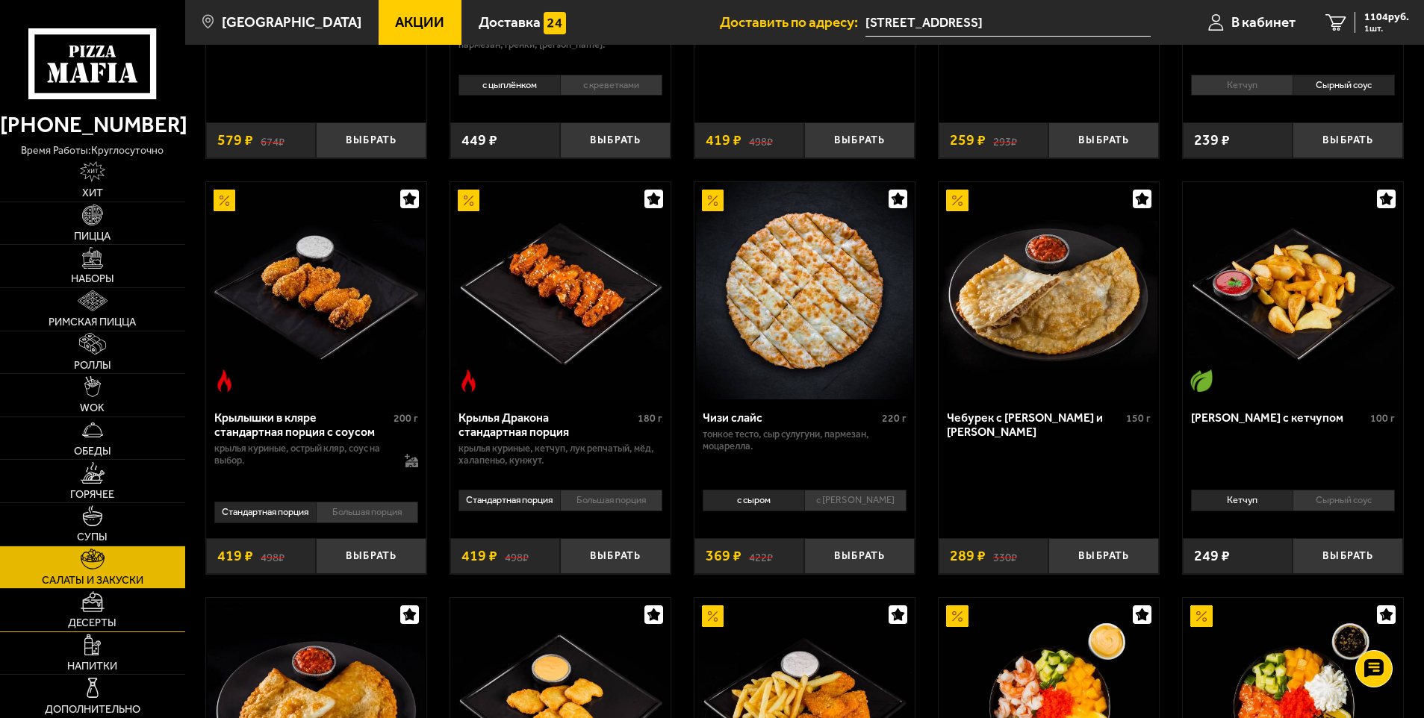
click at [123, 625] on link "Десерты" at bounding box center [92, 610] width 185 height 43
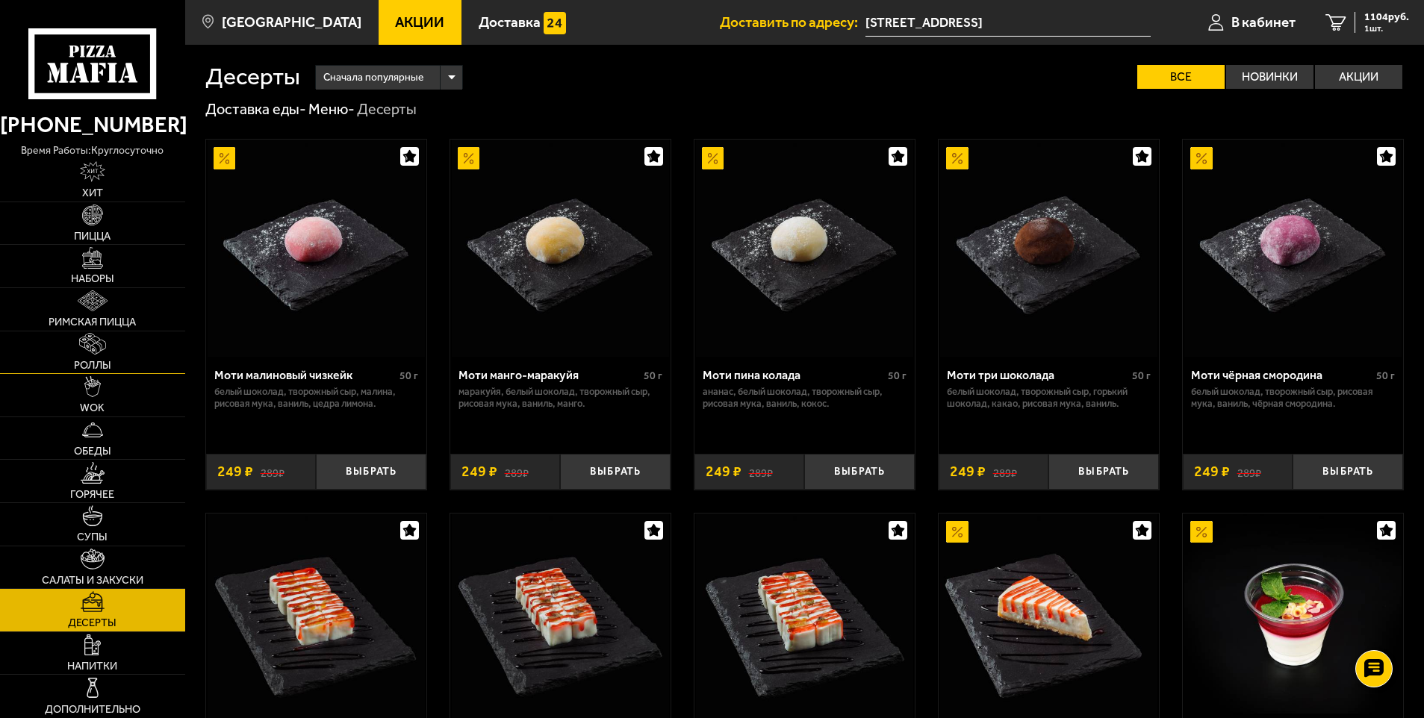
drag, startPoint x: 110, startPoint y: 367, endPoint x: 96, endPoint y: 312, distance: 56.9
click at [110, 367] on span "Роллы" at bounding box center [92, 366] width 37 height 10
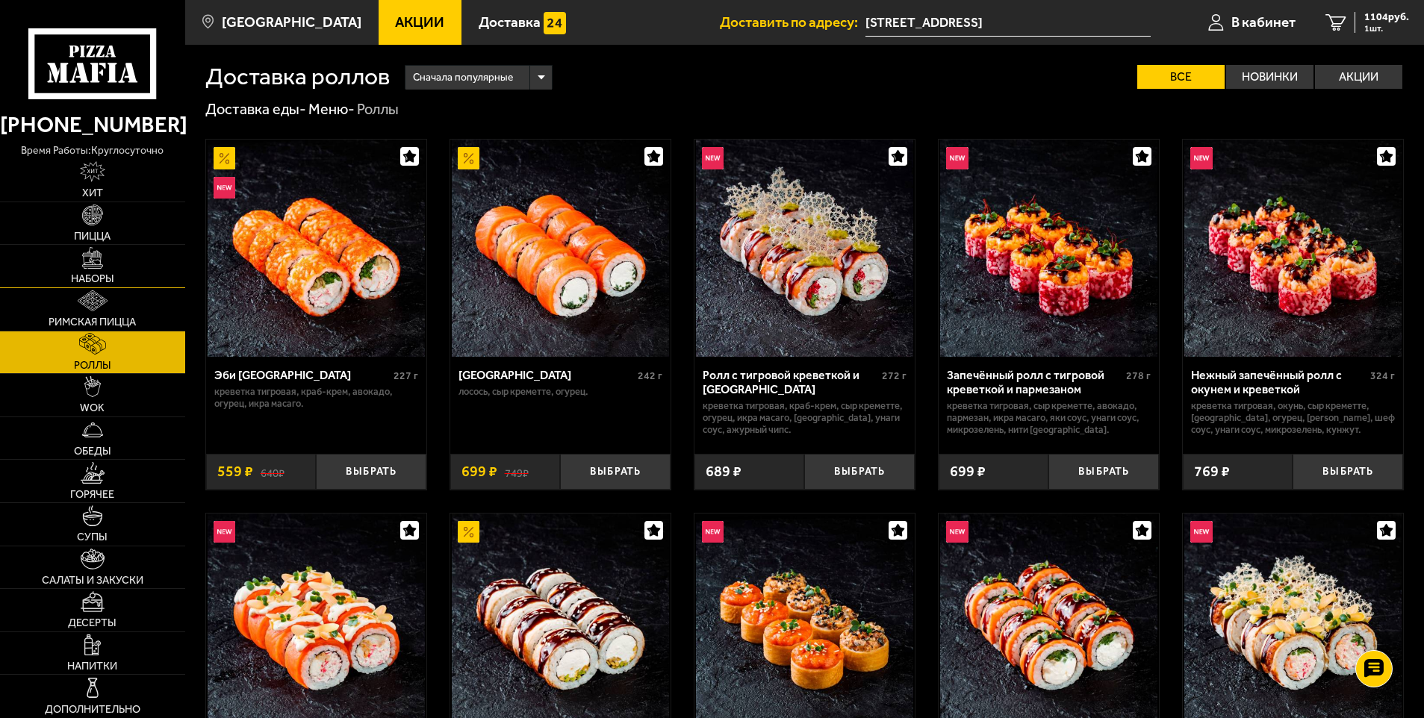
click at [96, 276] on span "Наборы" at bounding box center [92, 279] width 43 height 10
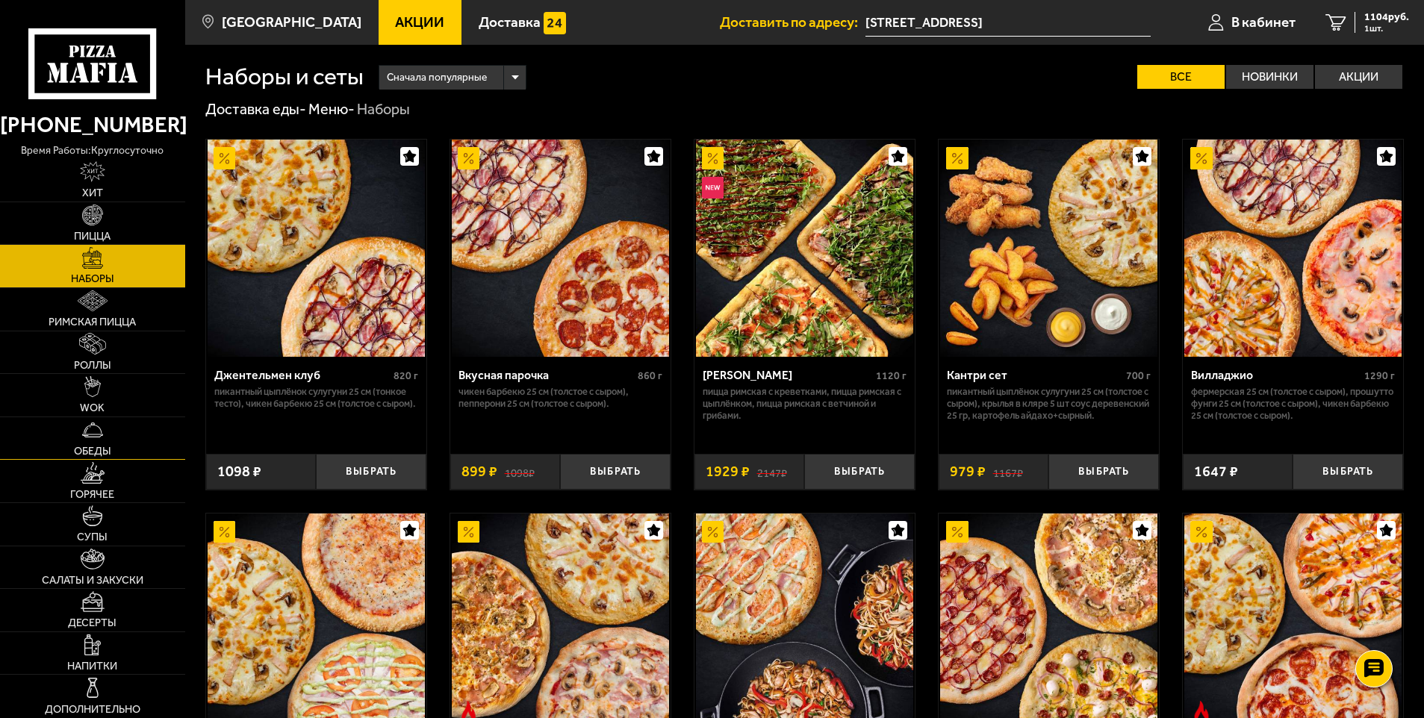
click at [119, 447] on link "Обеды" at bounding box center [92, 438] width 185 height 43
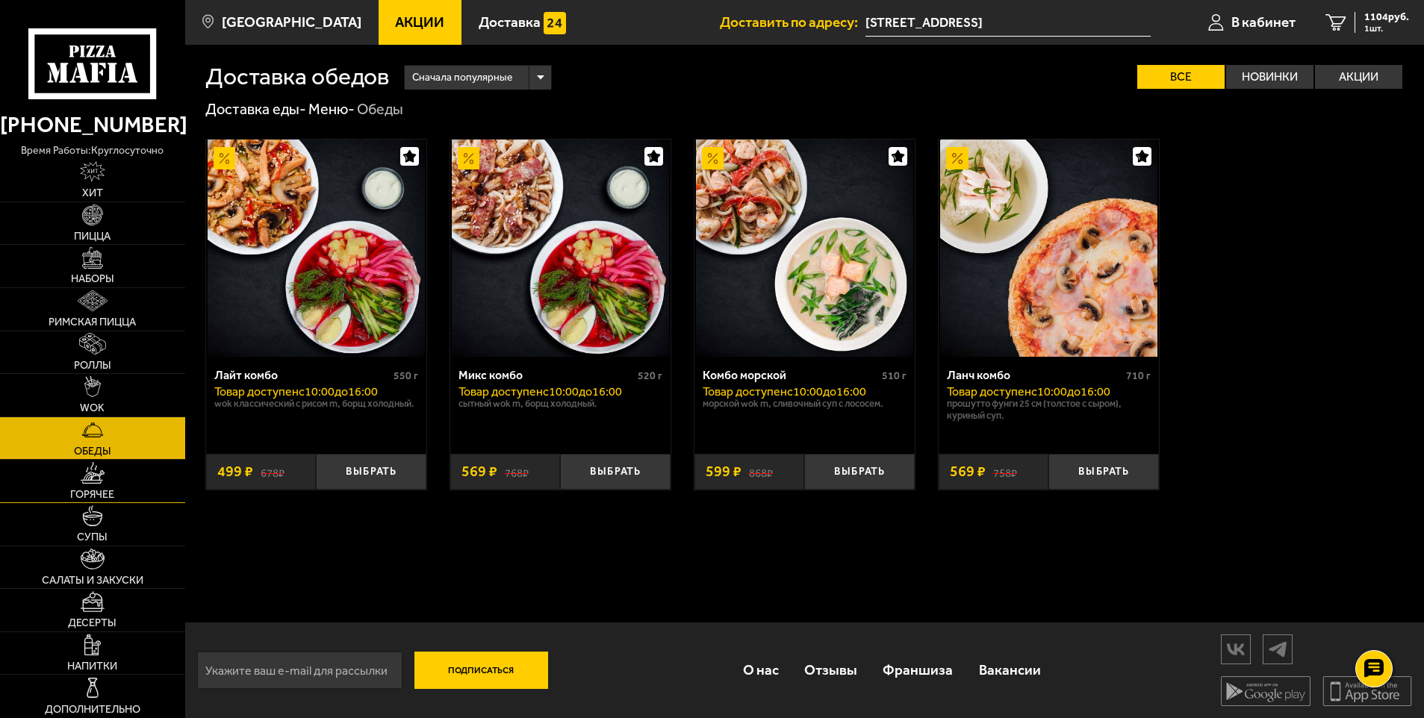
click at [102, 473] on img at bounding box center [93, 472] width 24 height 21
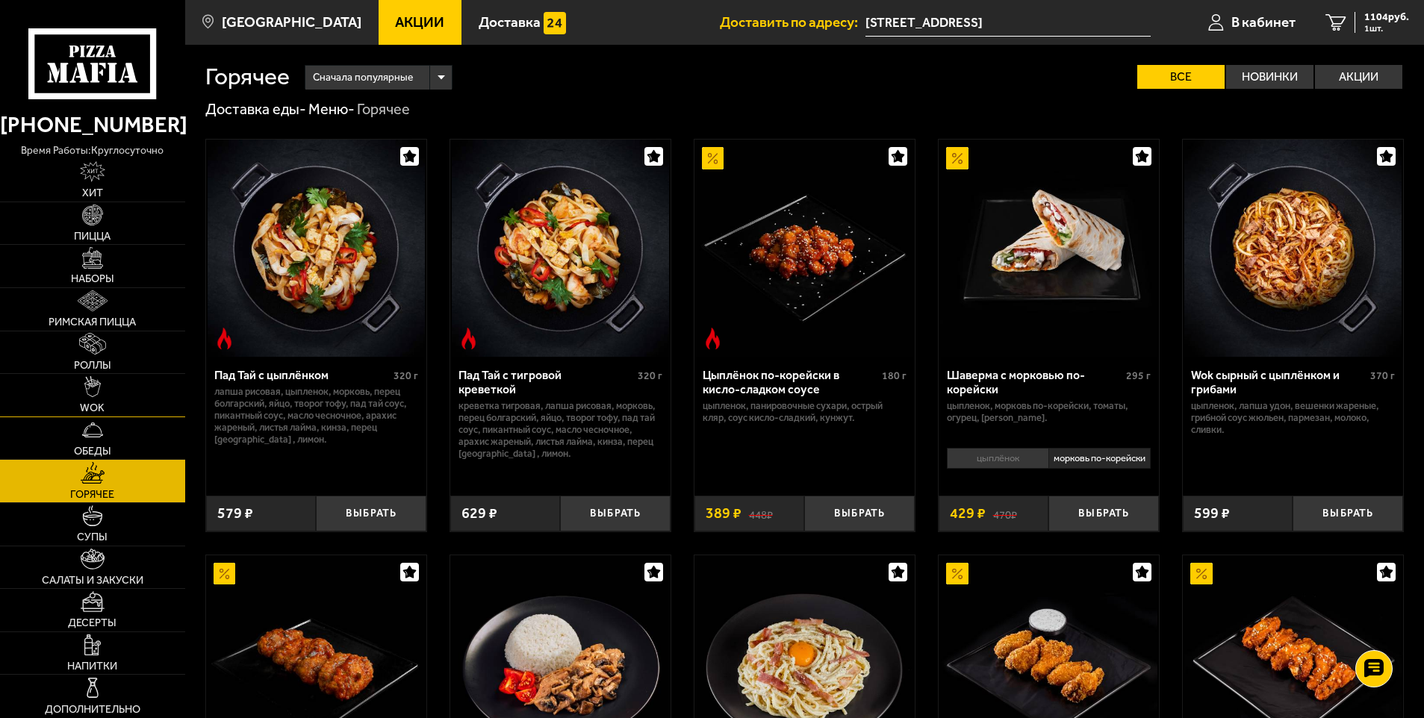
click at [80, 379] on link "WOK" at bounding box center [92, 395] width 185 height 43
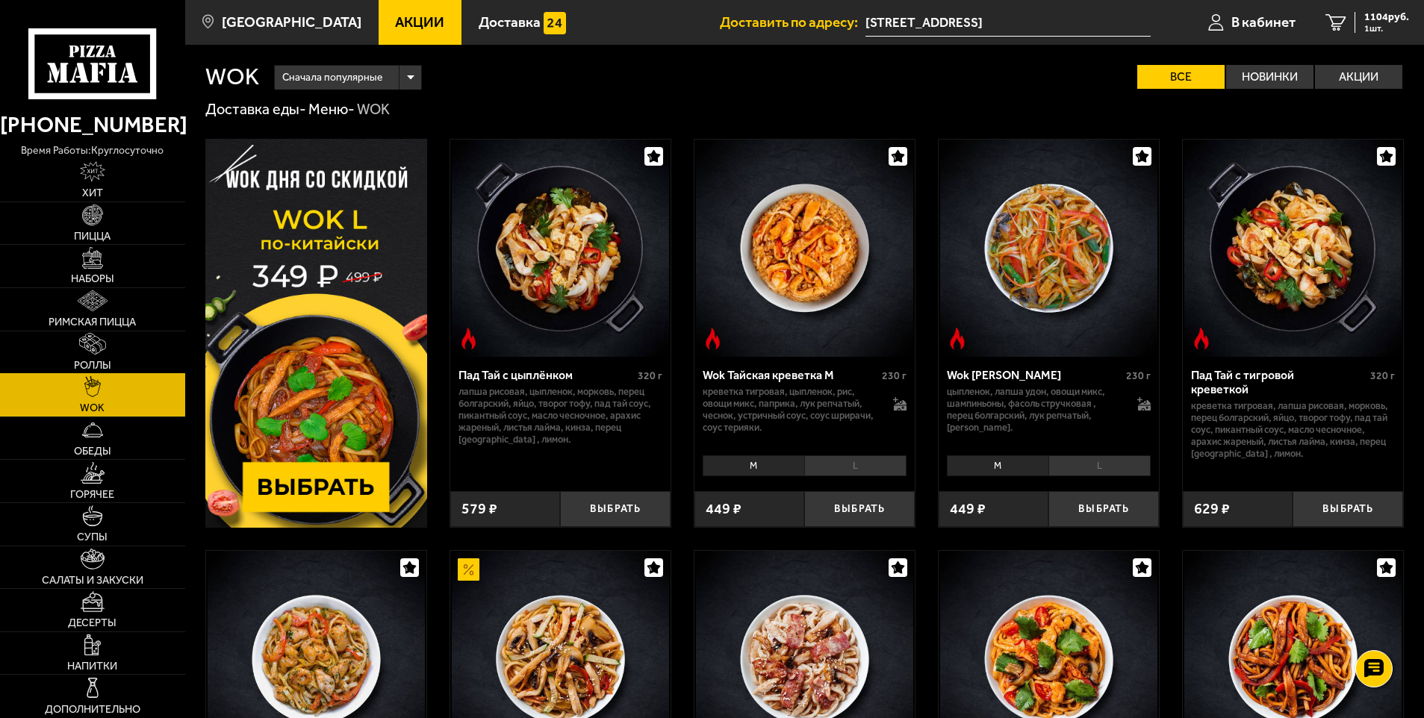
click at [90, 358] on link "Роллы" at bounding box center [92, 353] width 185 height 43
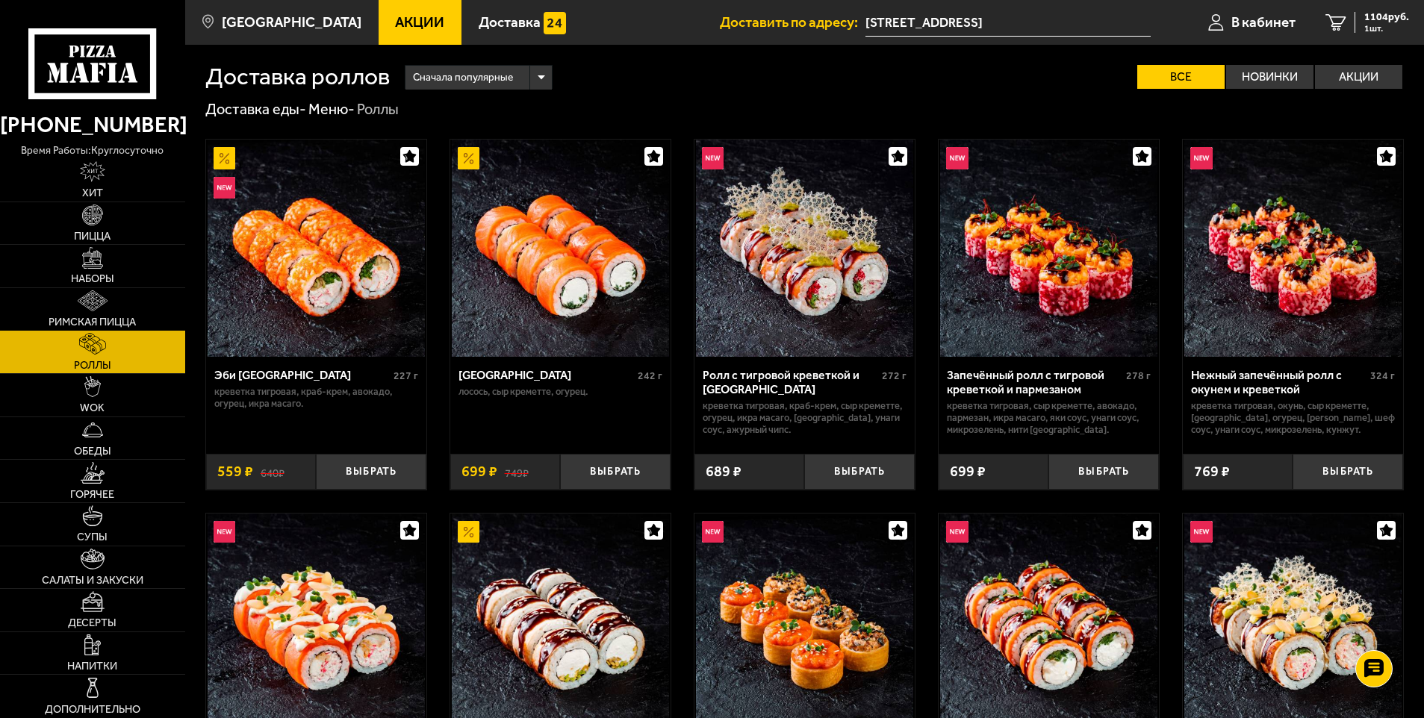
click at [97, 290] on link "Римская пицца" at bounding box center [92, 309] width 185 height 43
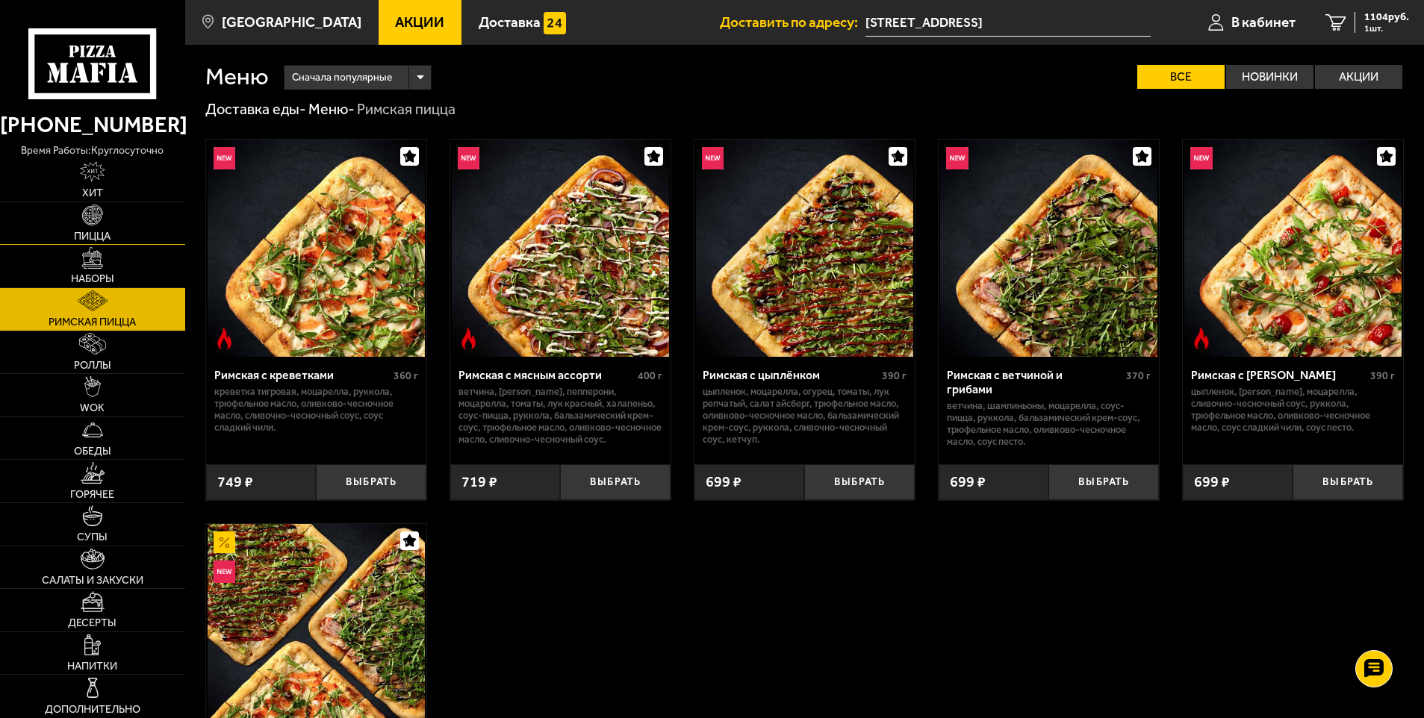
click at [78, 231] on span "Пицца" at bounding box center [92, 236] width 37 height 10
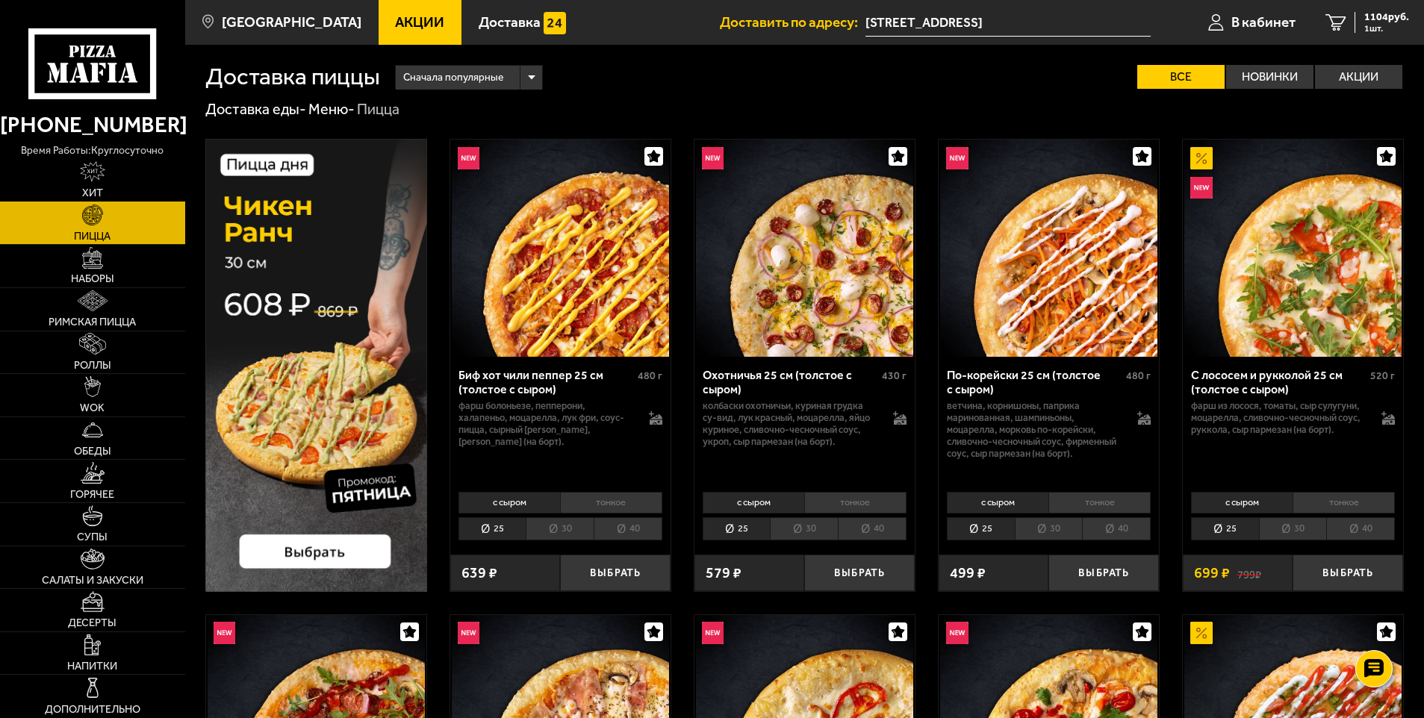
click at [81, 188] on link "Хит" at bounding box center [92, 180] width 185 height 43
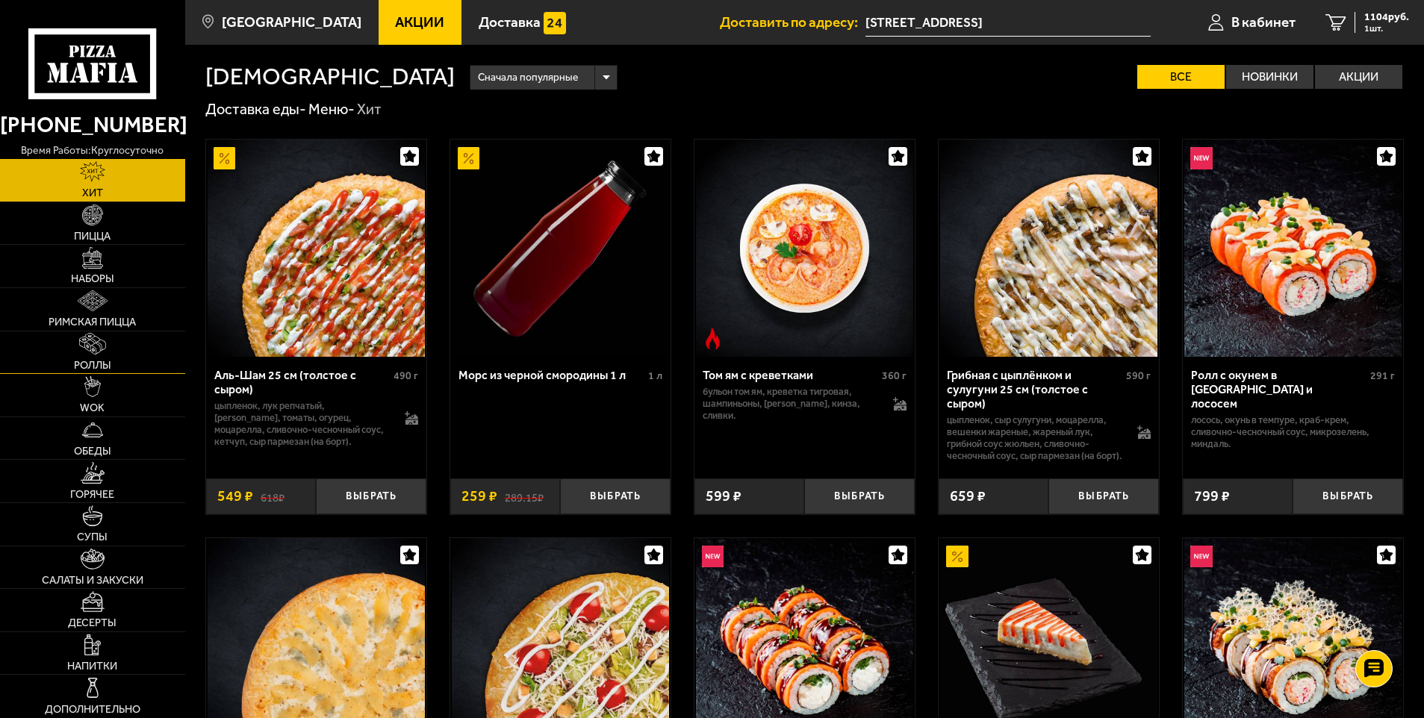
click at [111, 355] on link "Роллы" at bounding box center [92, 353] width 185 height 43
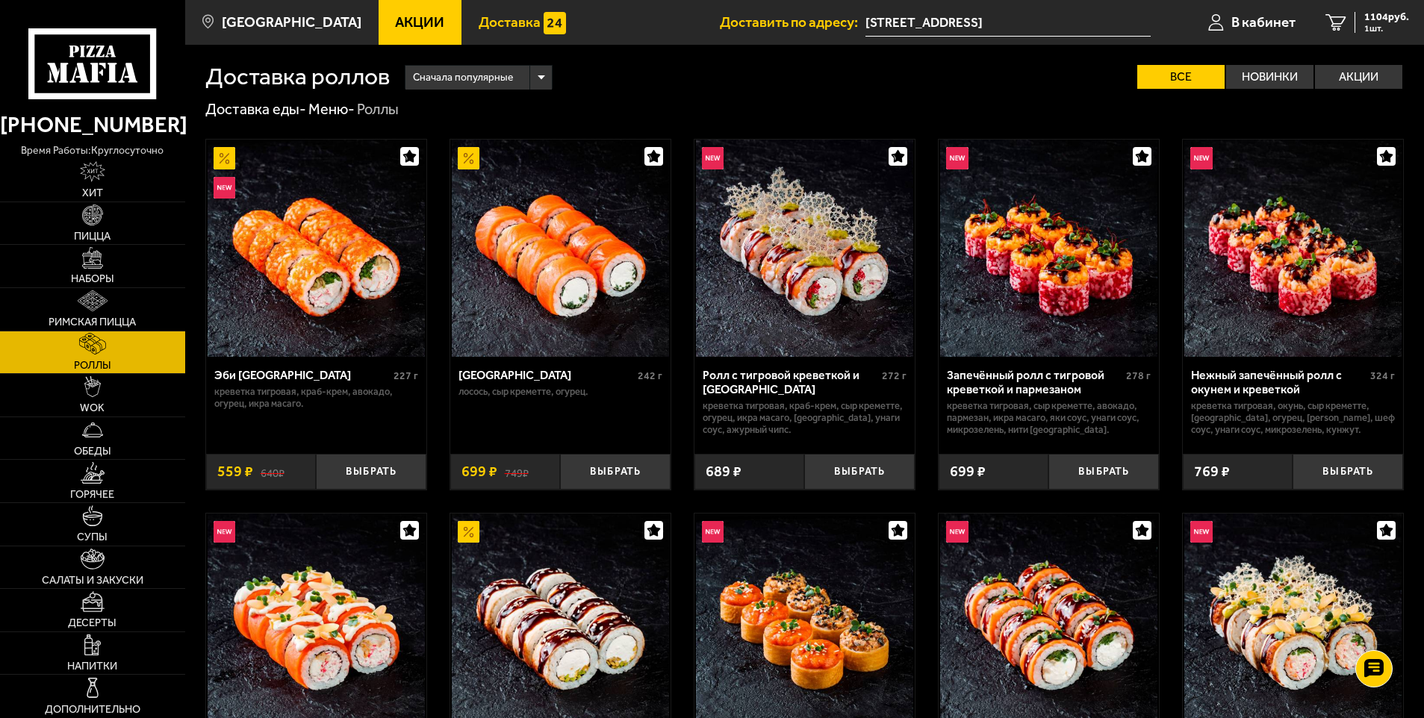
click at [505, 21] on span "Доставка" at bounding box center [510, 22] width 62 height 14
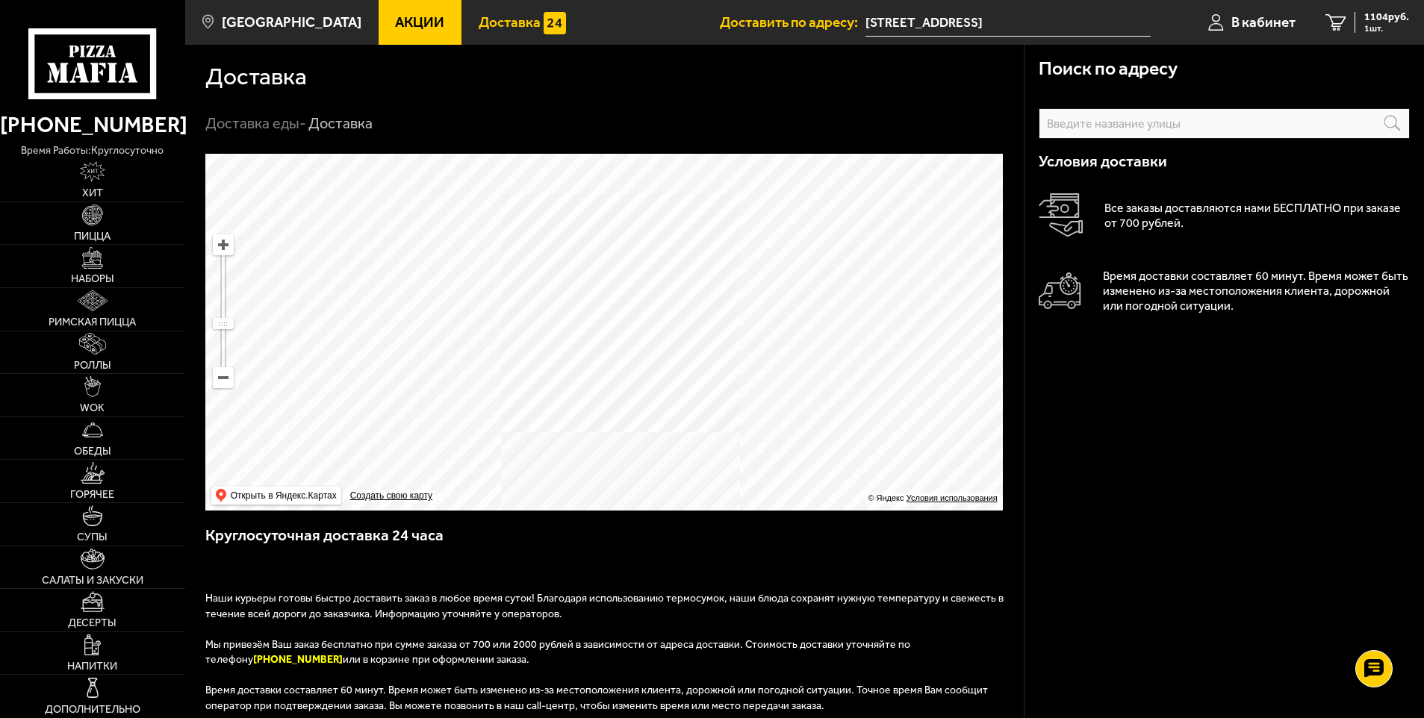
drag, startPoint x: 832, startPoint y: 290, endPoint x: 874, endPoint y: 453, distance: 168.2
click at [874, 453] on ymaps at bounding box center [603, 332] width 797 height 357
drag, startPoint x: 867, startPoint y: 382, endPoint x: 783, endPoint y: 390, distance: 84.0
click at [783, 390] on ymaps at bounding box center [603, 332] width 797 height 357
